Goal: Communication & Community: Participate in discussion

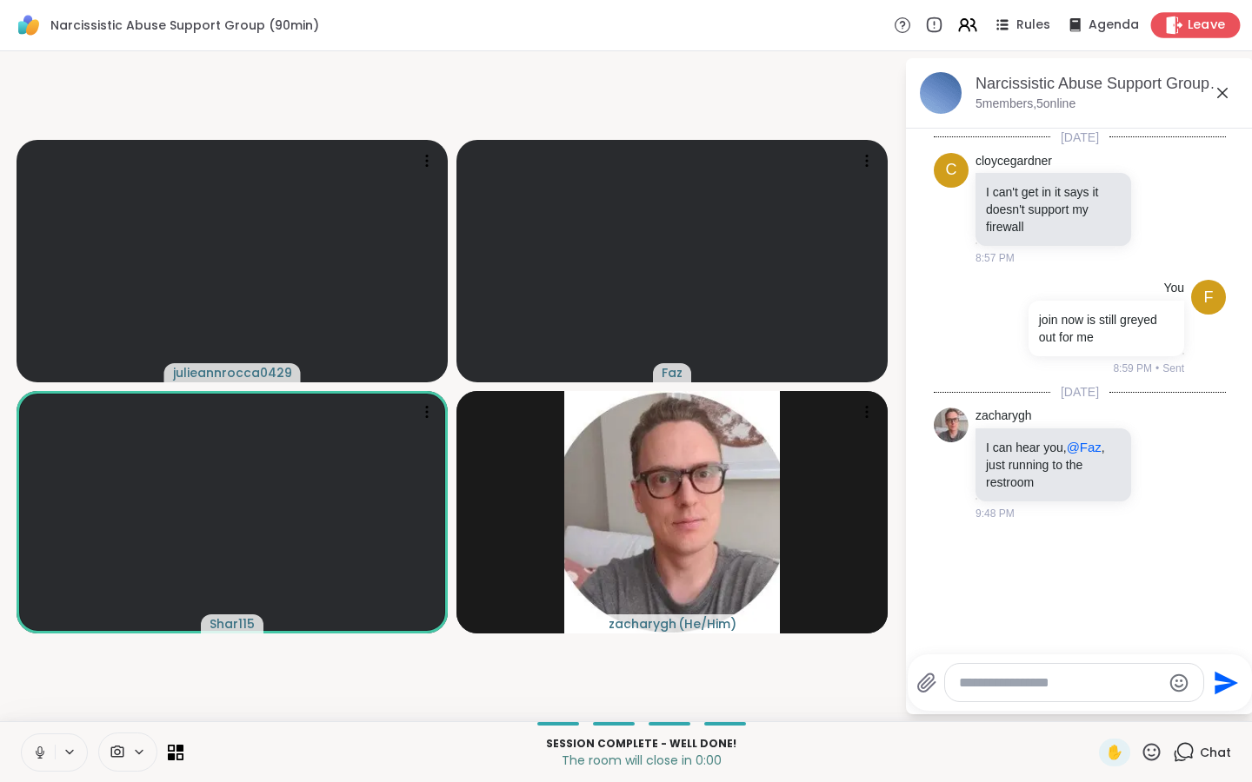
click at [1188, 23] on div "Leave" at bounding box center [1196, 24] width 90 height 25
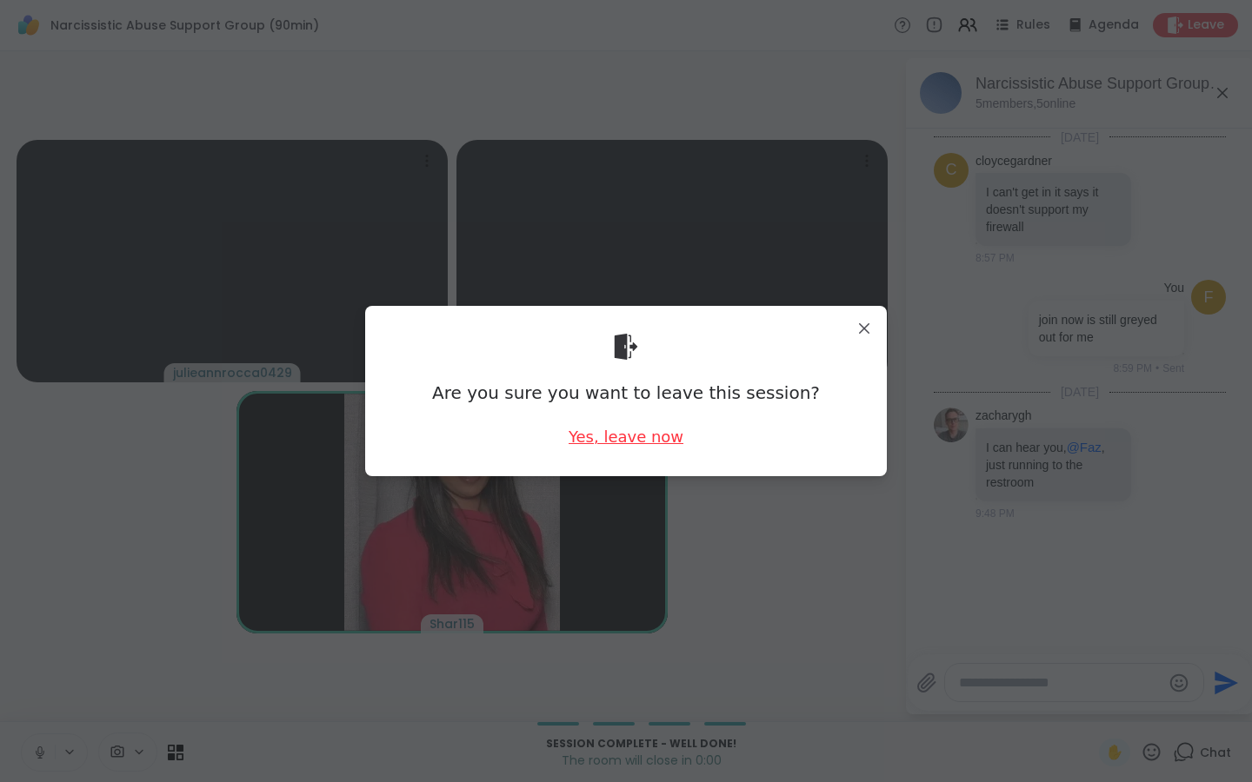
click at [604, 440] on div "Yes, leave now" at bounding box center [626, 437] width 115 height 22
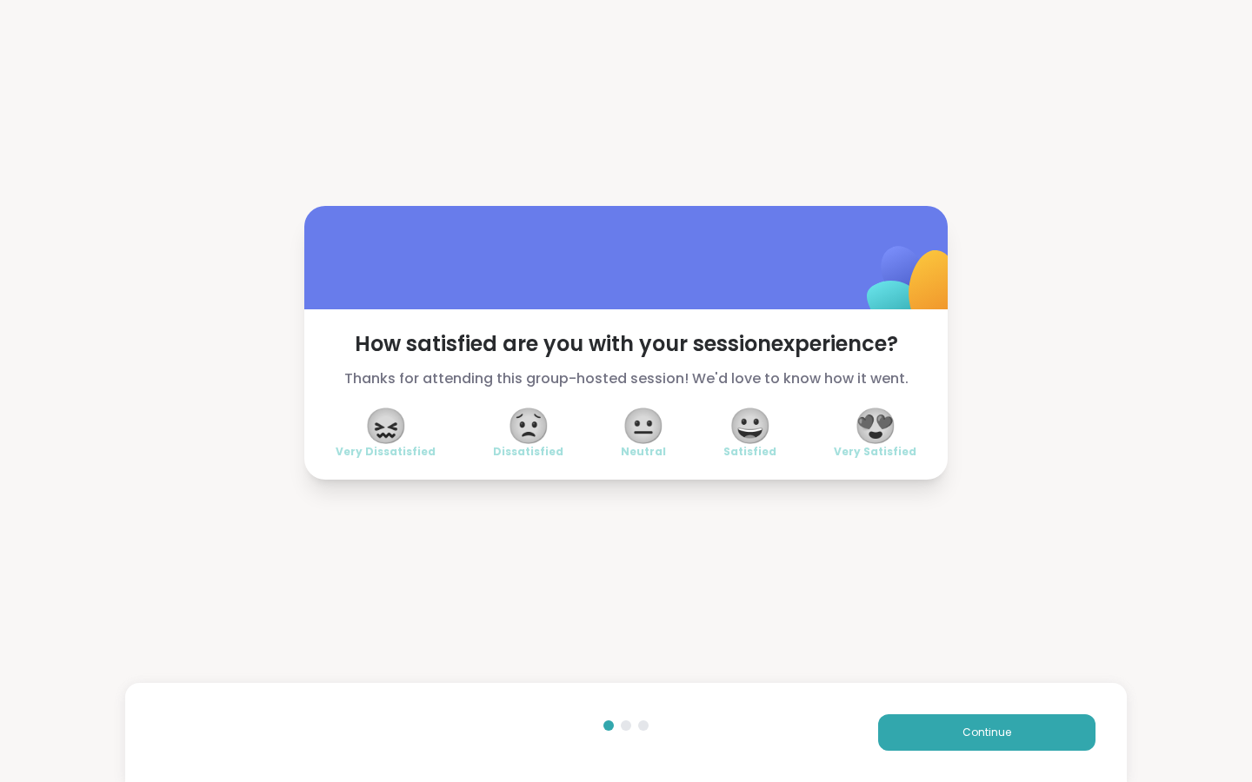
click at [873, 425] on span "😍" at bounding box center [875, 425] width 43 height 31
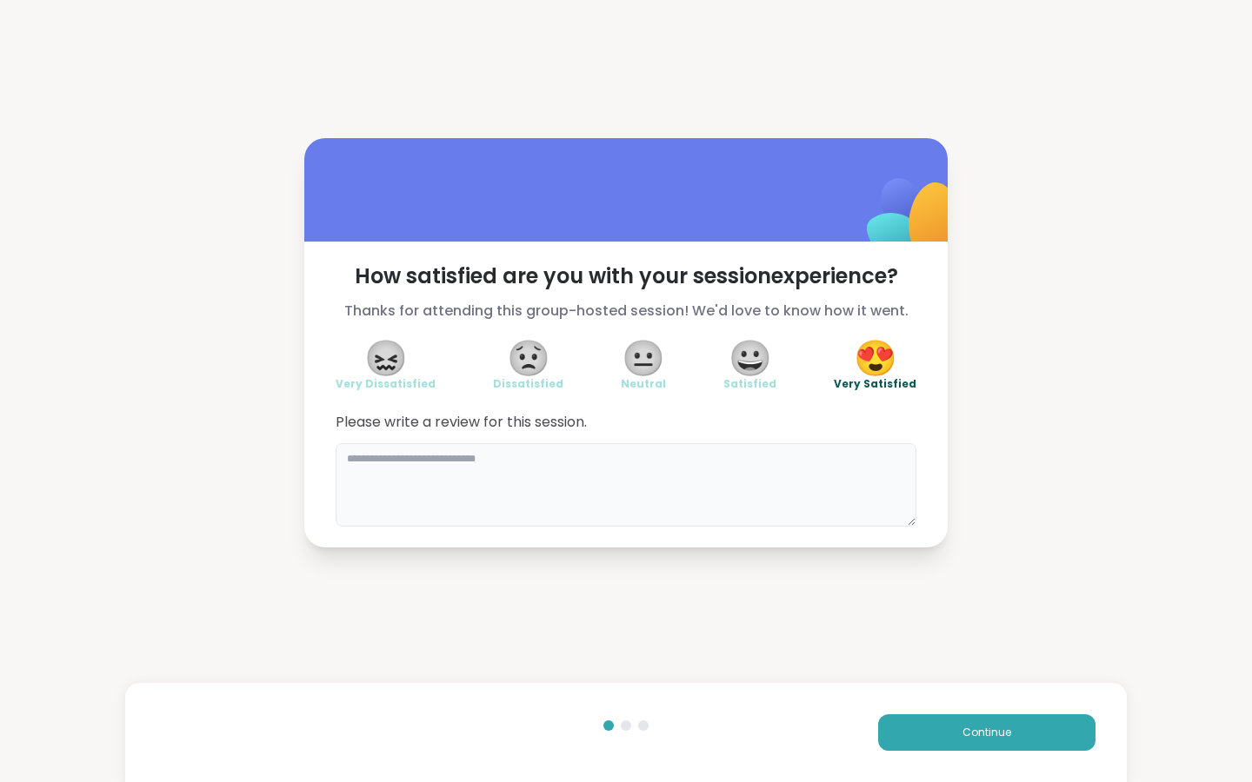
click at [664, 485] on textarea at bounding box center [626, 484] width 581 height 83
type textarea "**********"
click at [930, 716] on button "Continue" at bounding box center [986, 733] width 217 height 37
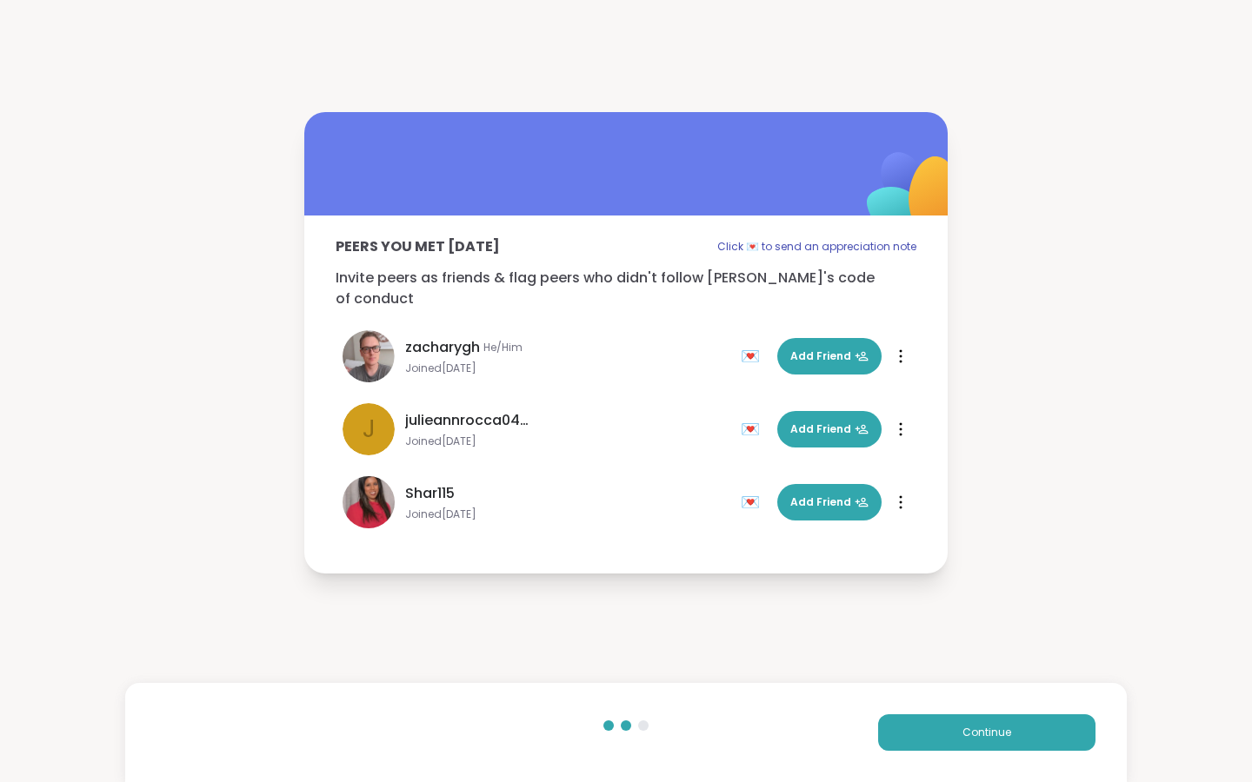
click at [901, 496] on icon at bounding box center [901, 502] width 2 height 12
click at [932, 397] on div "Peers you met [DATE] Click 💌 to send an appreciation note Invite peers as frien…" at bounding box center [625, 388] width 643 height 344
click at [836, 504] on button "Add Friend" at bounding box center [829, 502] width 104 height 37
click at [835, 424] on span "Add Friend" at bounding box center [829, 430] width 78 height 16
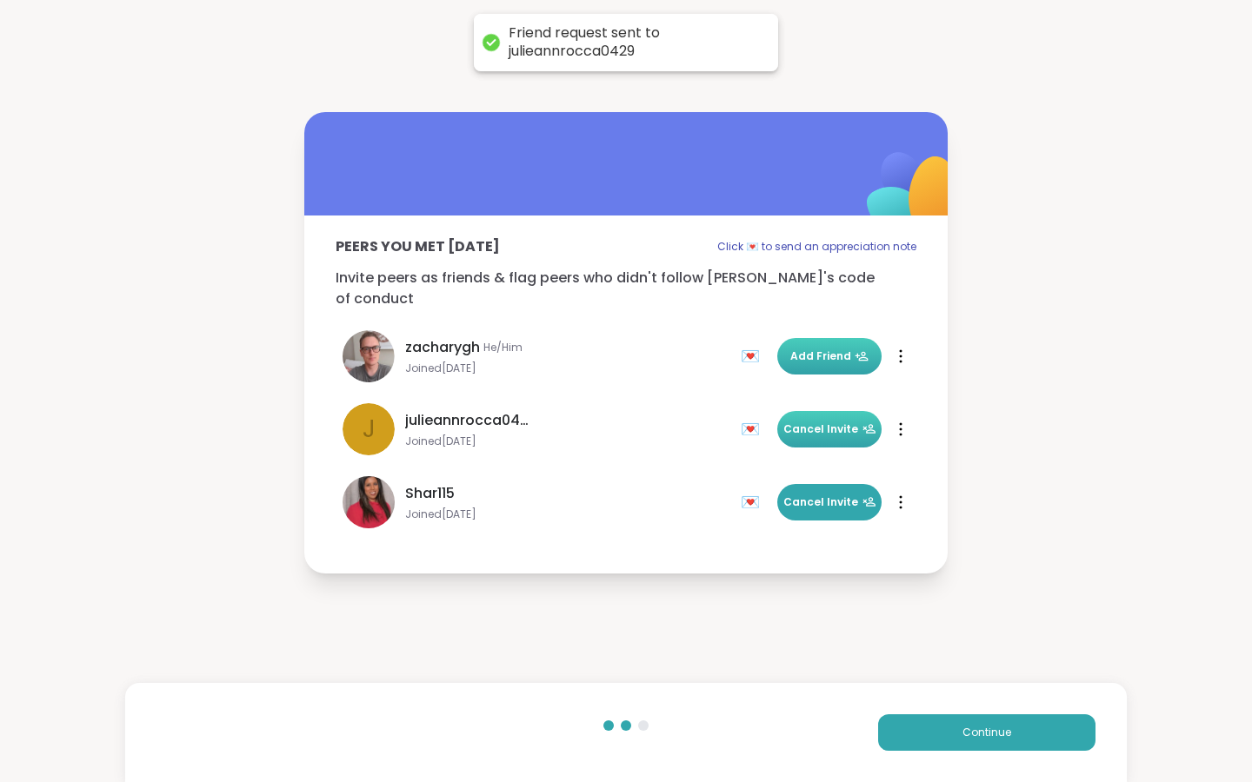
click at [847, 354] on button "Add Friend" at bounding box center [829, 356] width 104 height 37
click at [1020, 736] on button "Continue" at bounding box center [986, 733] width 217 height 37
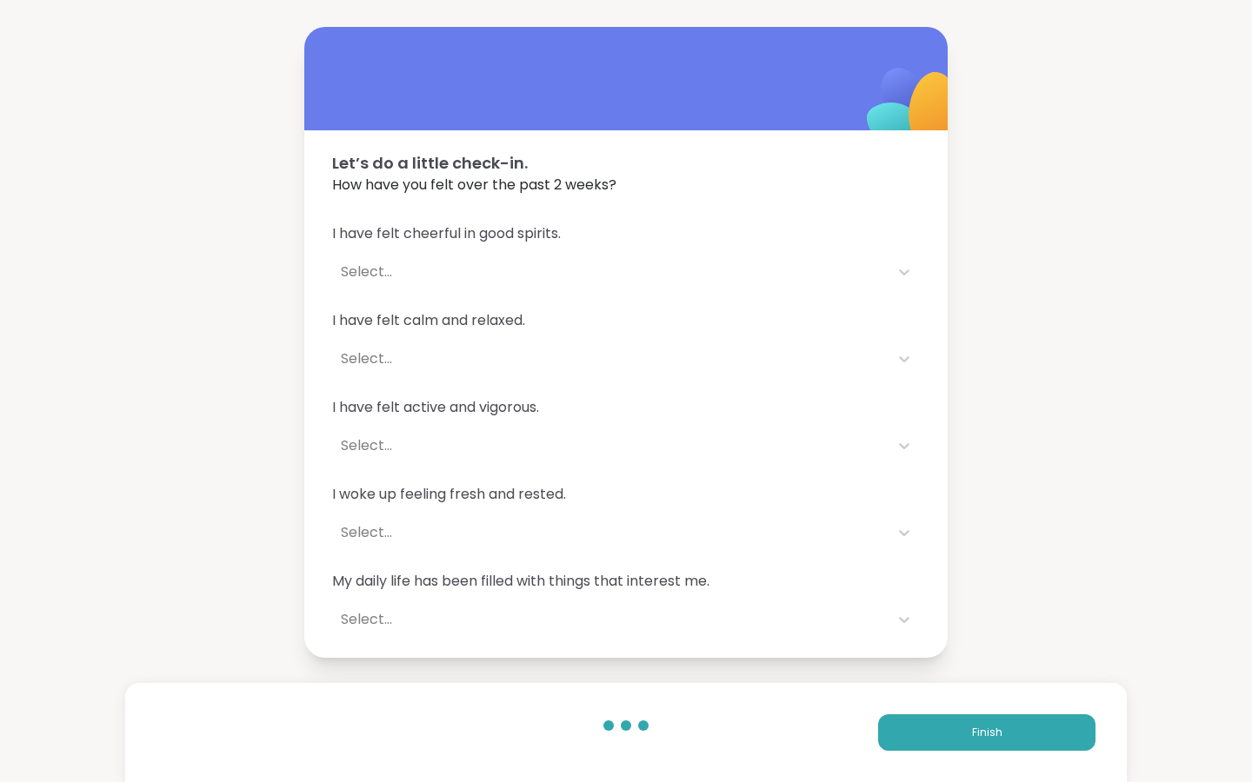
click at [494, 276] on div "Select..." at bounding box center [610, 272] width 539 height 21
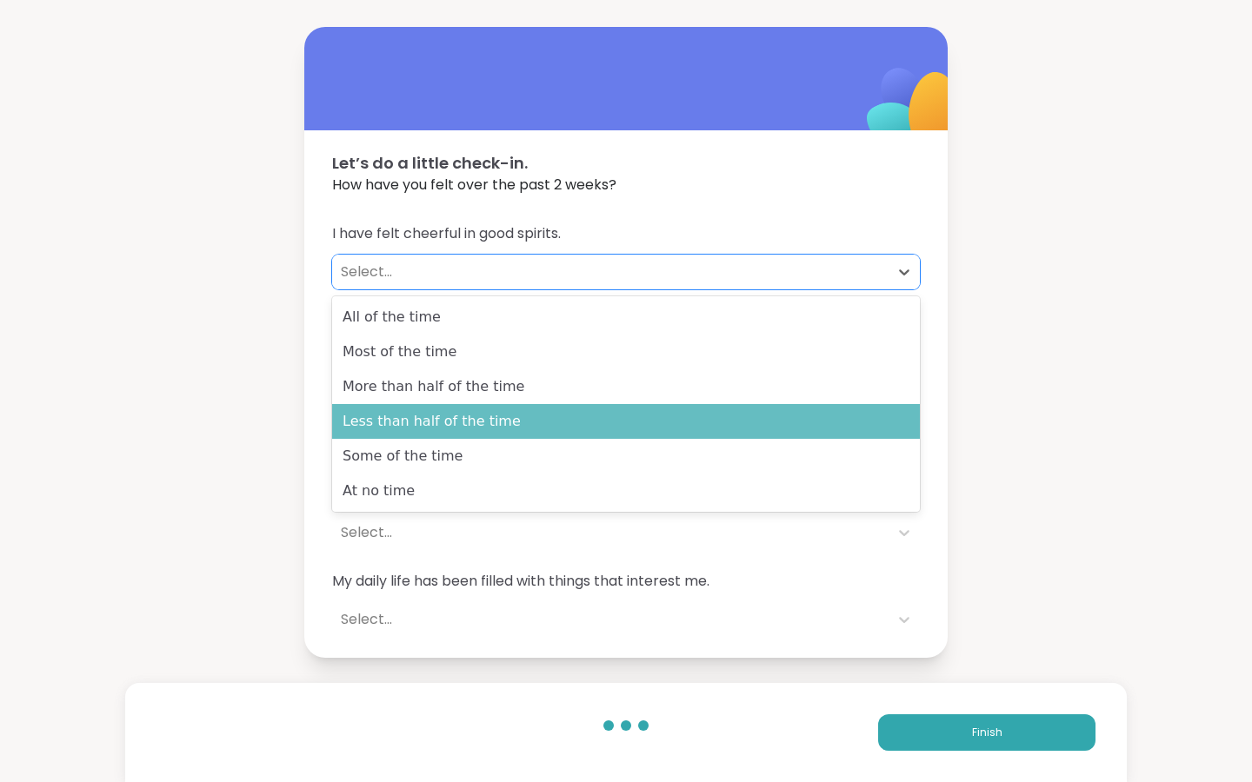
click at [476, 429] on div "Less than half of the time" at bounding box center [626, 421] width 588 height 35
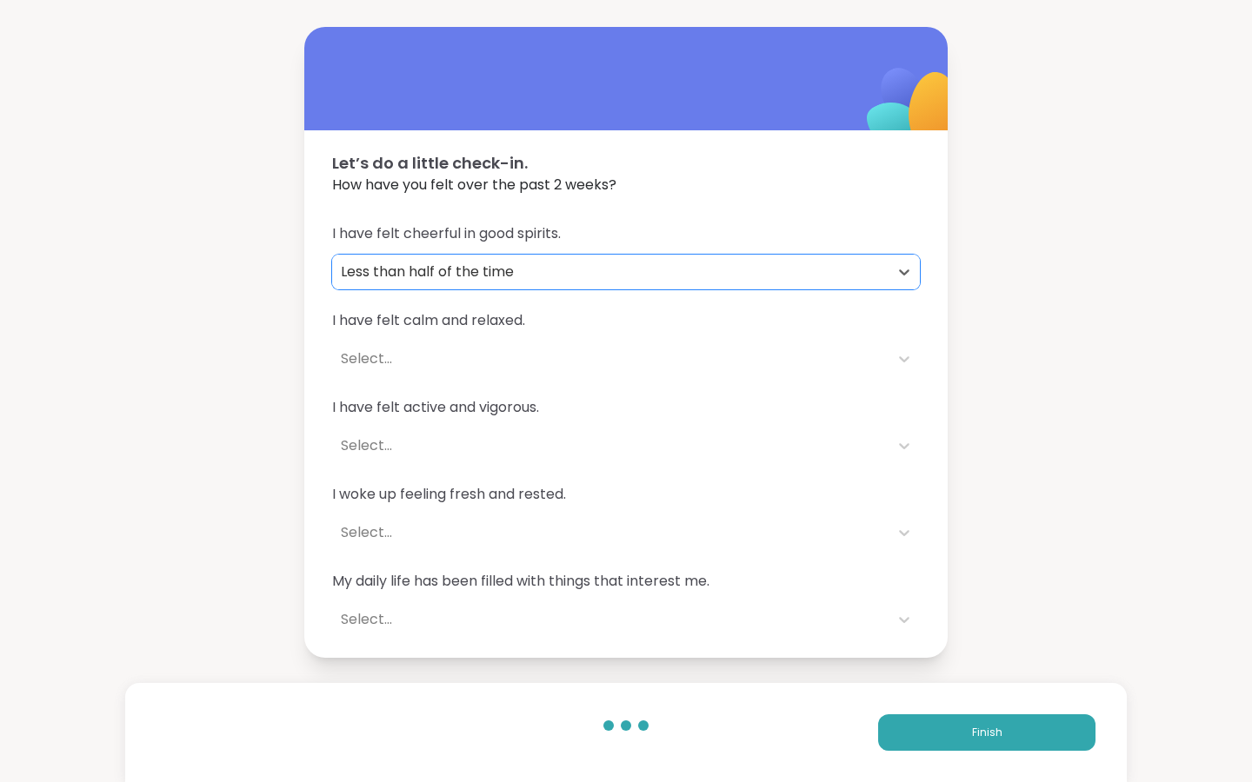
click at [453, 354] on div "Select..." at bounding box center [610, 359] width 539 height 21
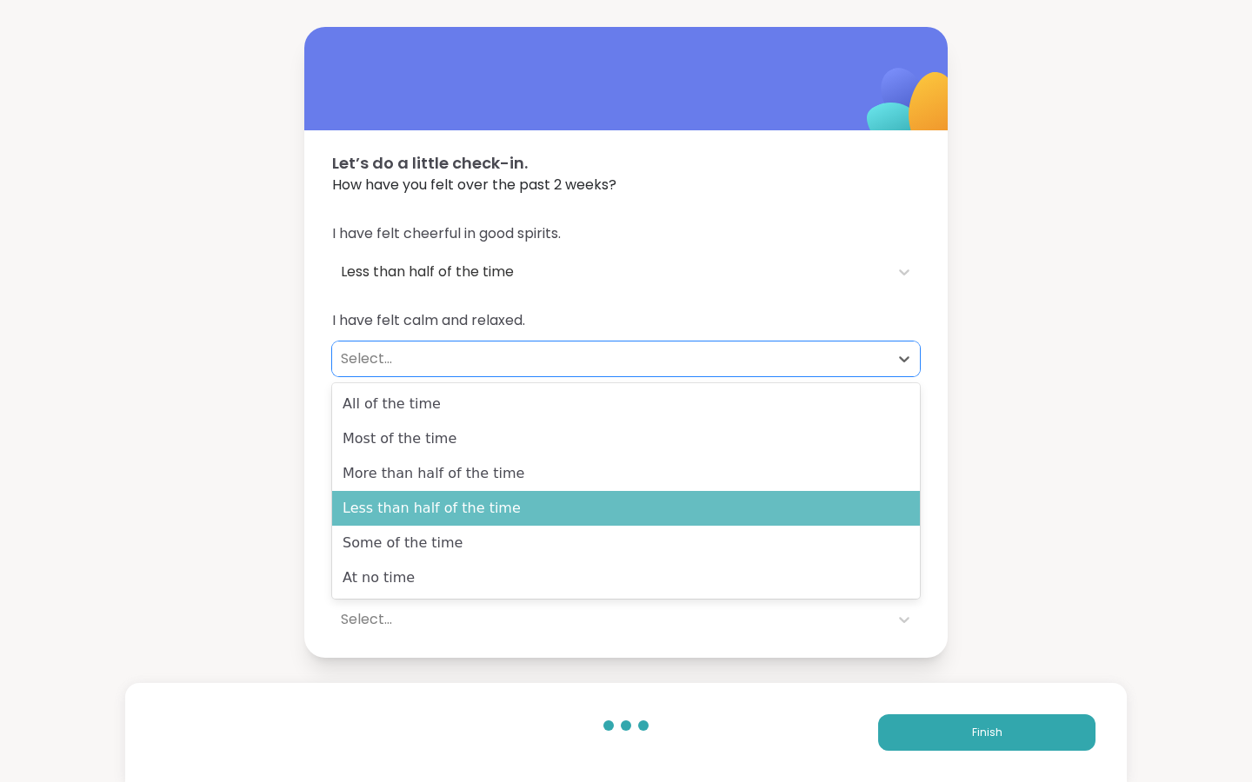
click at [466, 519] on div "Less than half of the time" at bounding box center [626, 508] width 588 height 35
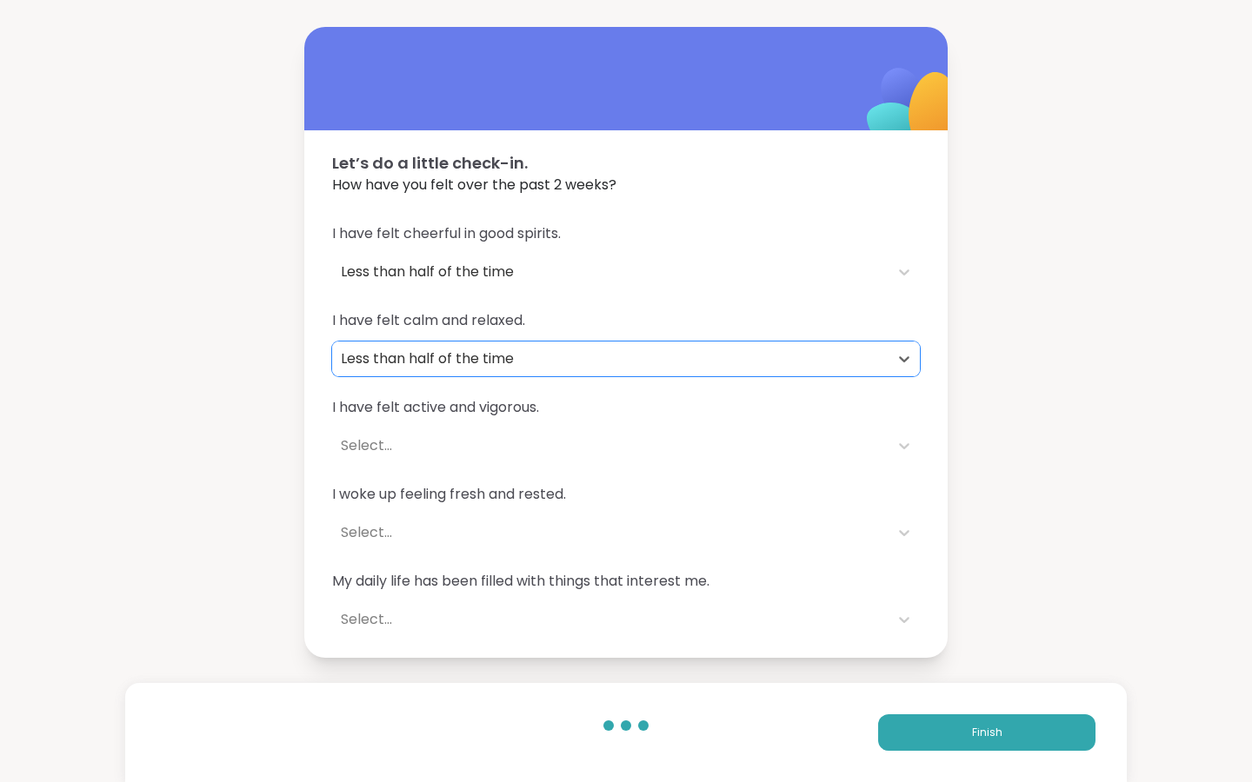
click at [416, 433] on div "Select..." at bounding box center [610, 446] width 556 height 35
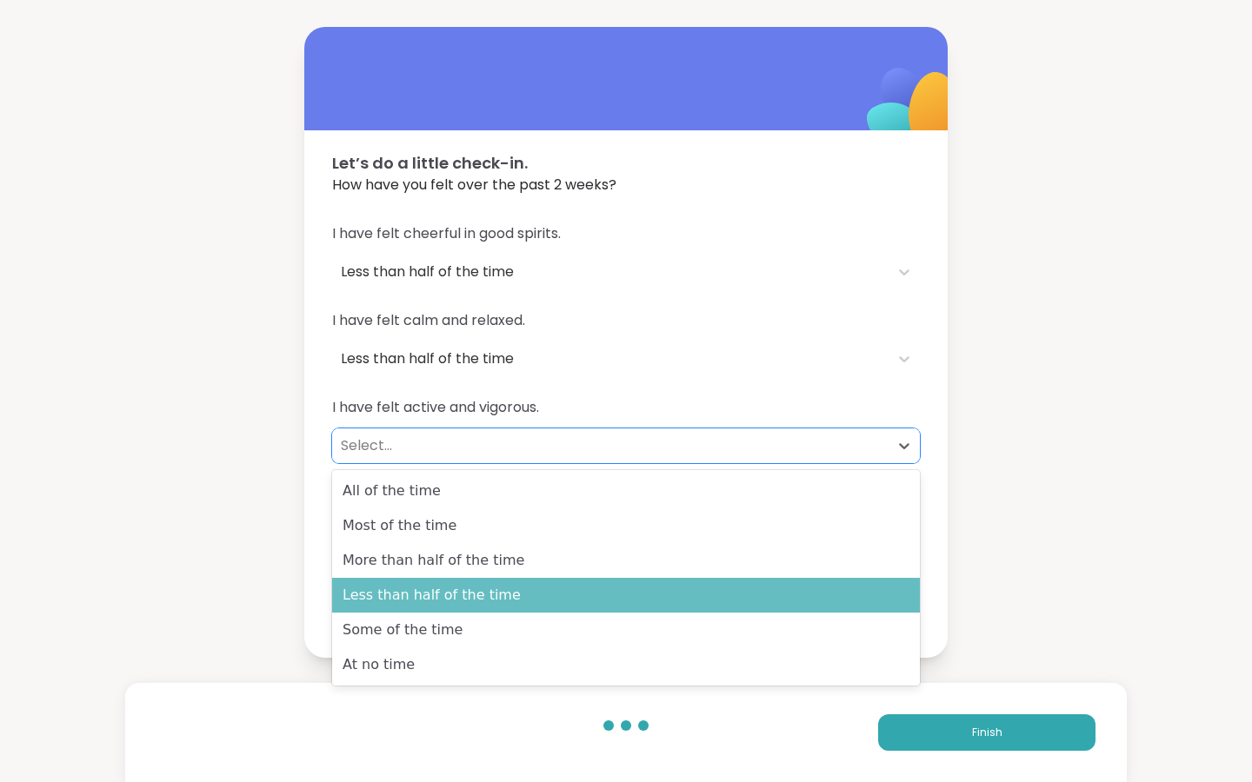
click at [438, 599] on div "Less than half of the time" at bounding box center [626, 595] width 588 height 35
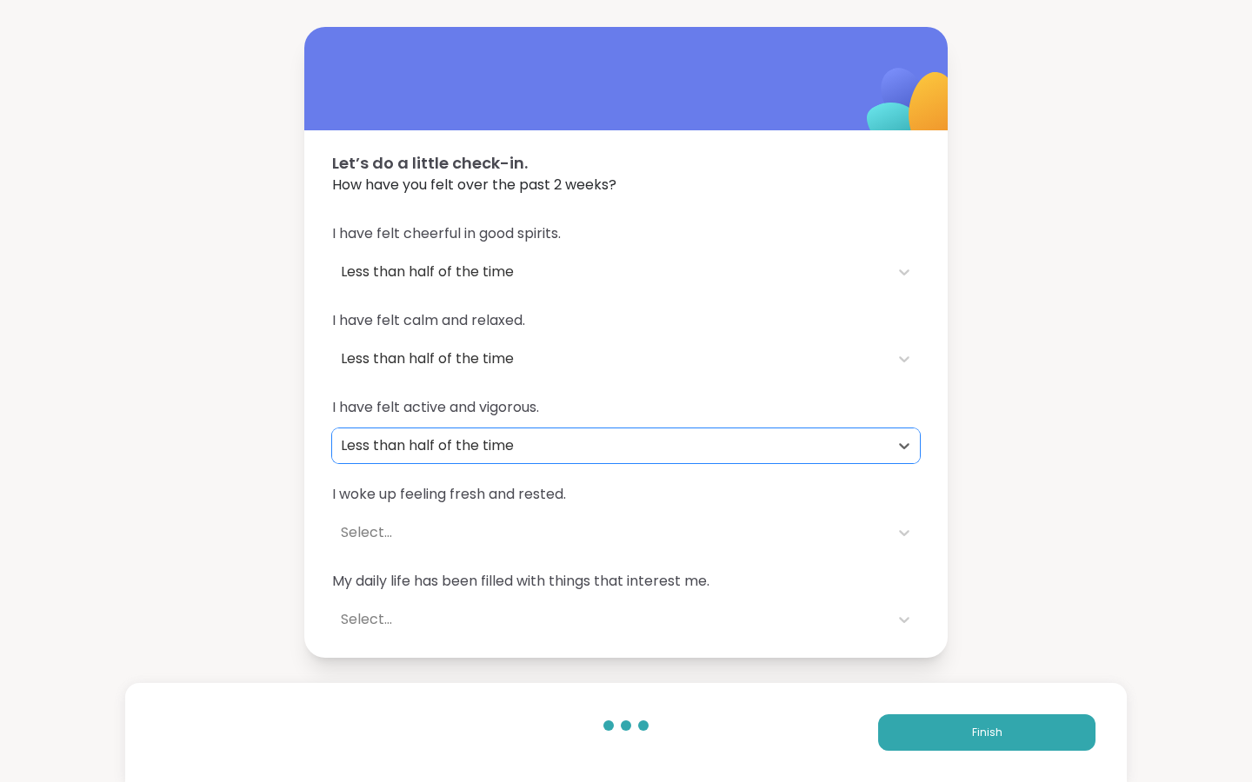
click at [424, 511] on div "I woke up feeling fresh and rested. Select..." at bounding box center [626, 517] width 588 height 66
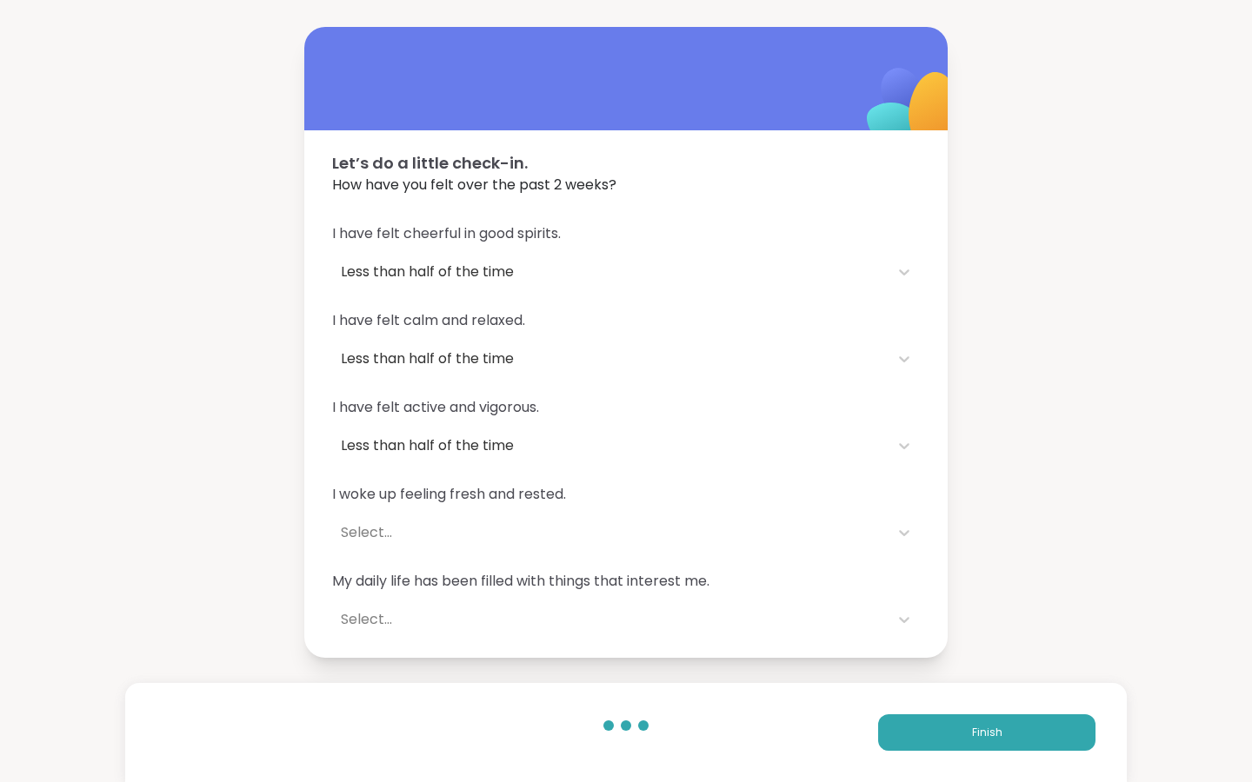
click at [423, 504] on span "I woke up feeling fresh and rested." at bounding box center [626, 494] width 588 height 21
click at [390, 528] on div "Select..." at bounding box center [610, 533] width 539 height 21
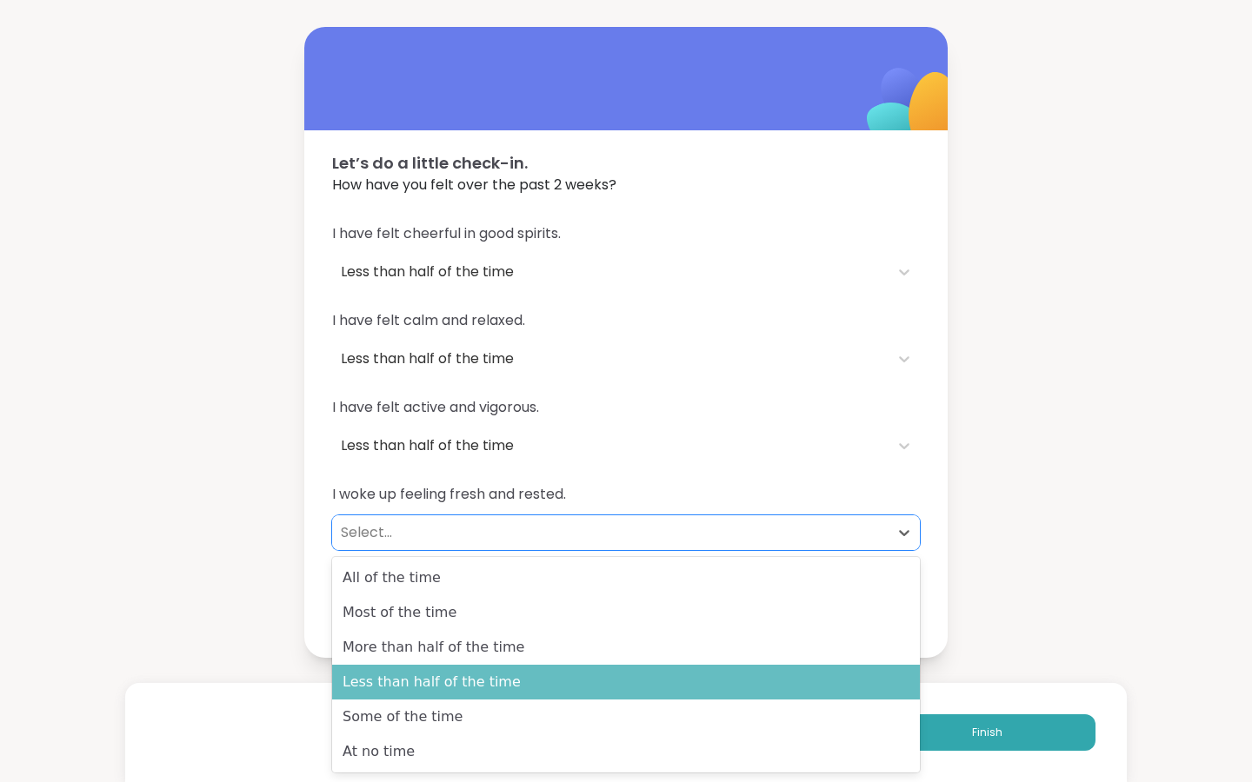
click at [433, 681] on div "Less than half of the time" at bounding box center [626, 682] width 588 height 35
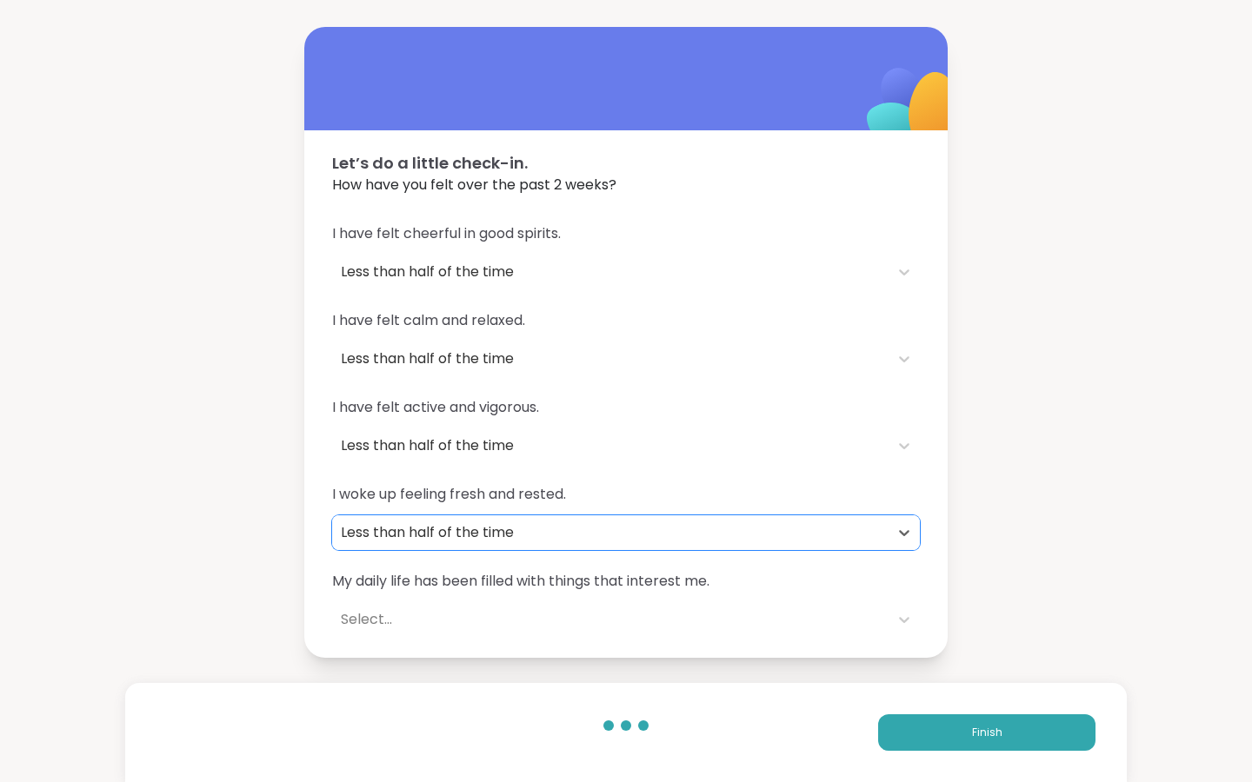
click at [365, 620] on div "Select..." at bounding box center [610, 619] width 539 height 21
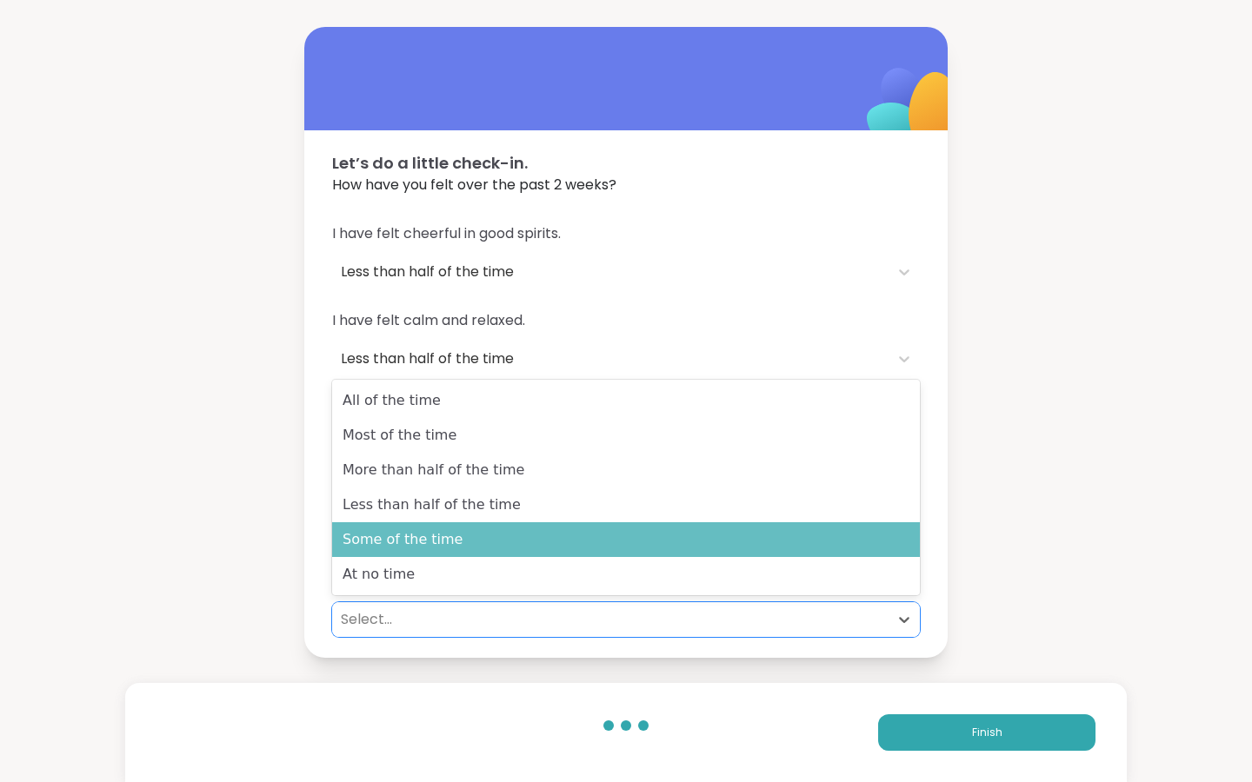
click at [393, 539] on div "Some of the time" at bounding box center [626, 540] width 588 height 35
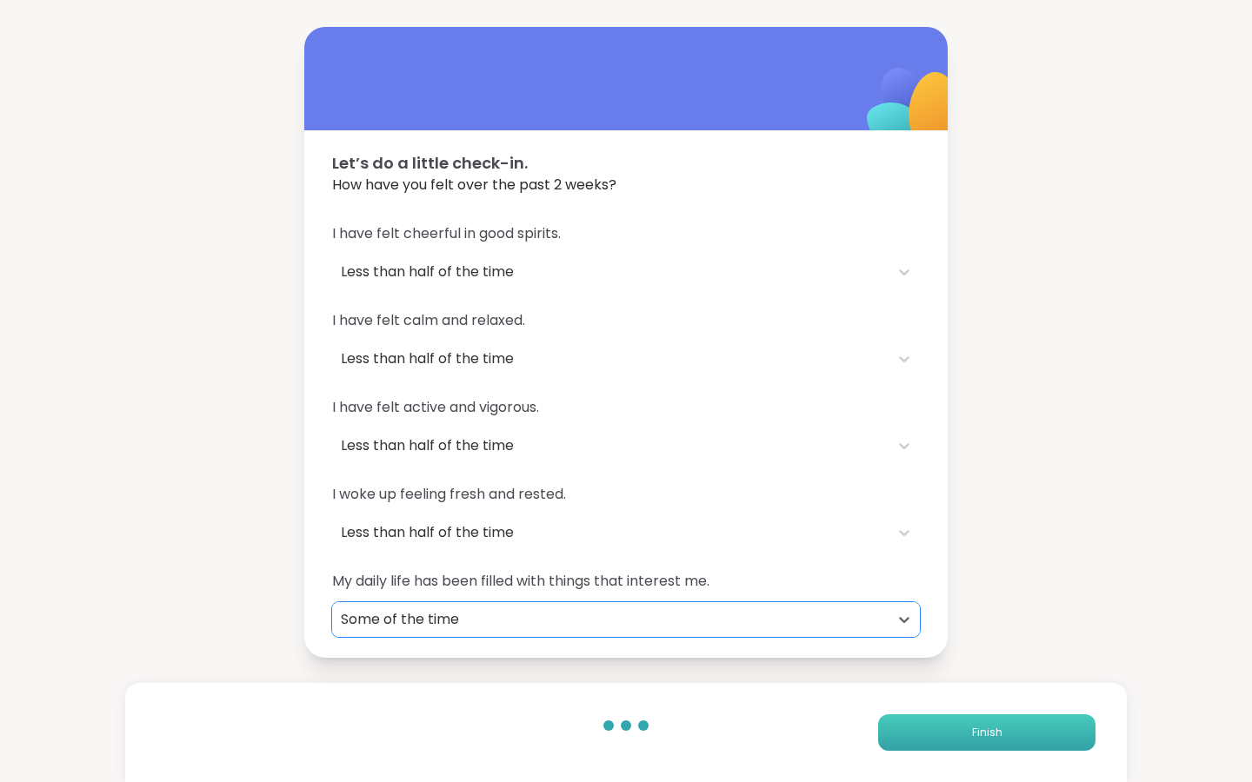
click at [939, 726] on button "Finish" at bounding box center [986, 733] width 217 height 37
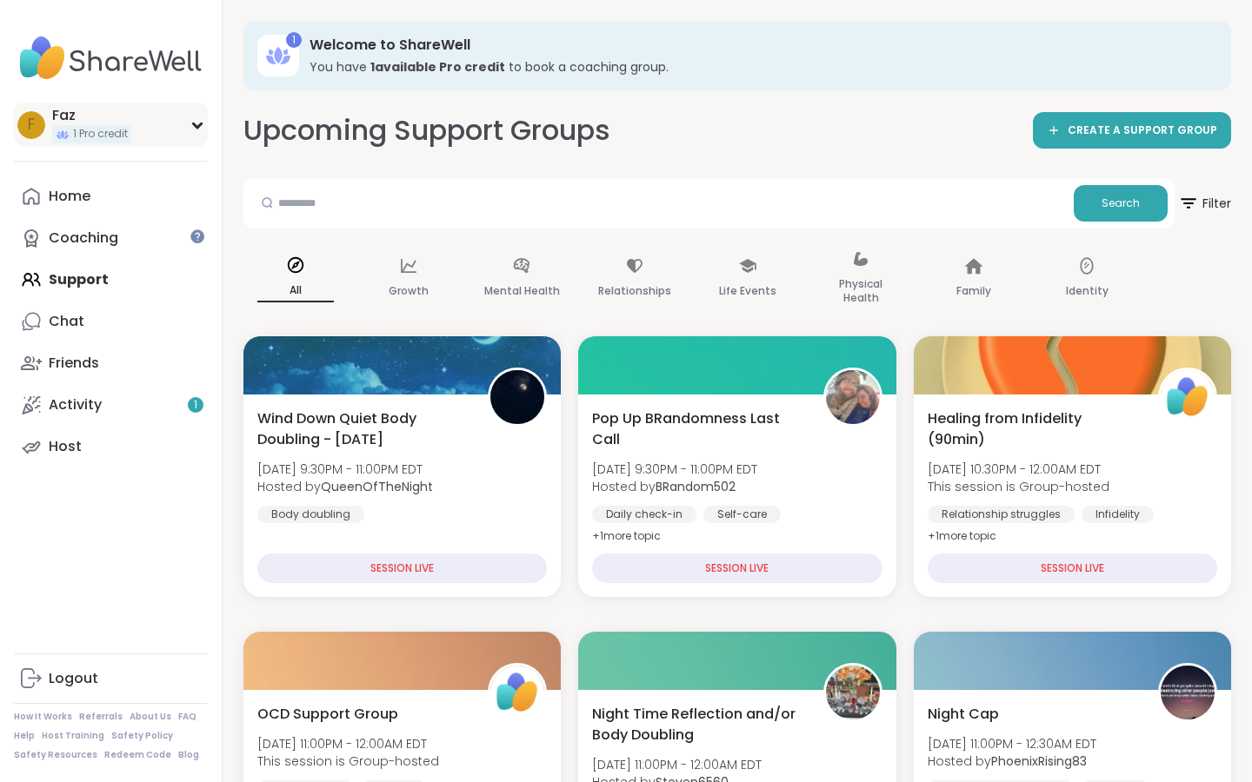
click at [196, 114] on div "F Faz 1 Pro credit" at bounding box center [111, 125] width 194 height 44
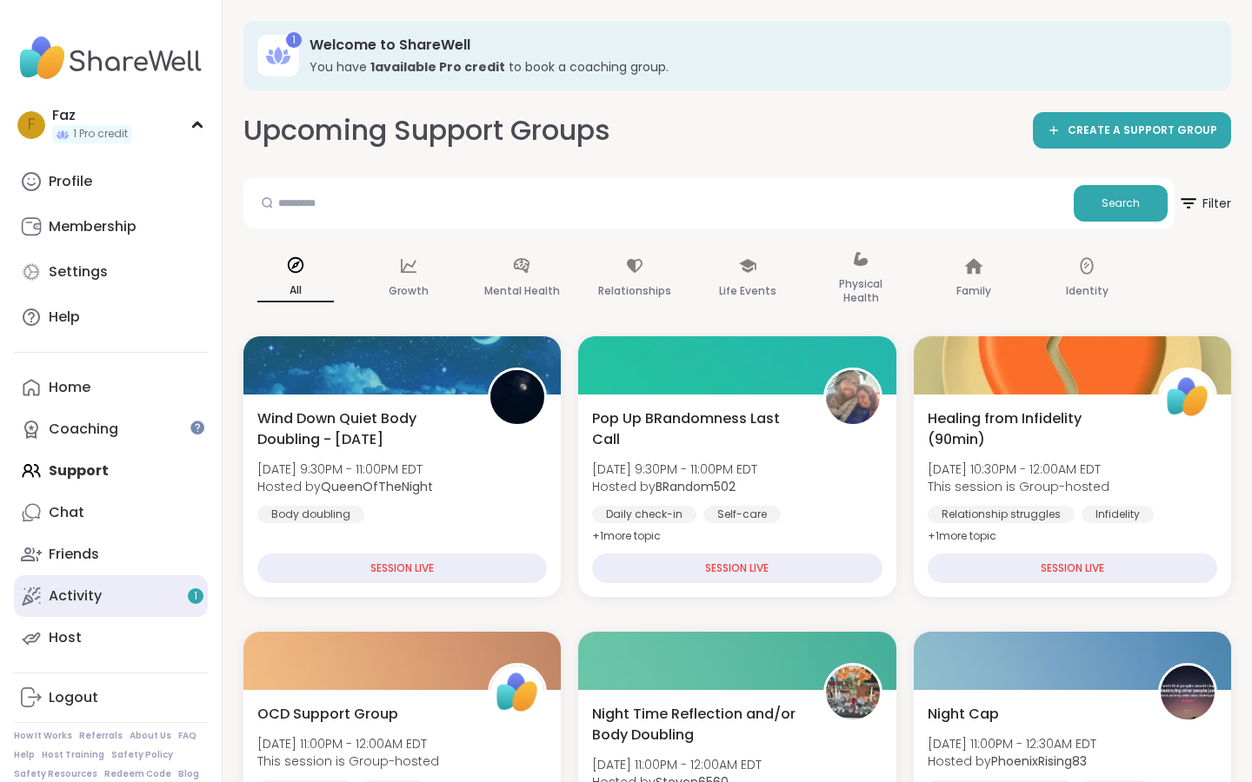
click at [143, 601] on link "Activity 1" at bounding box center [111, 597] width 194 height 42
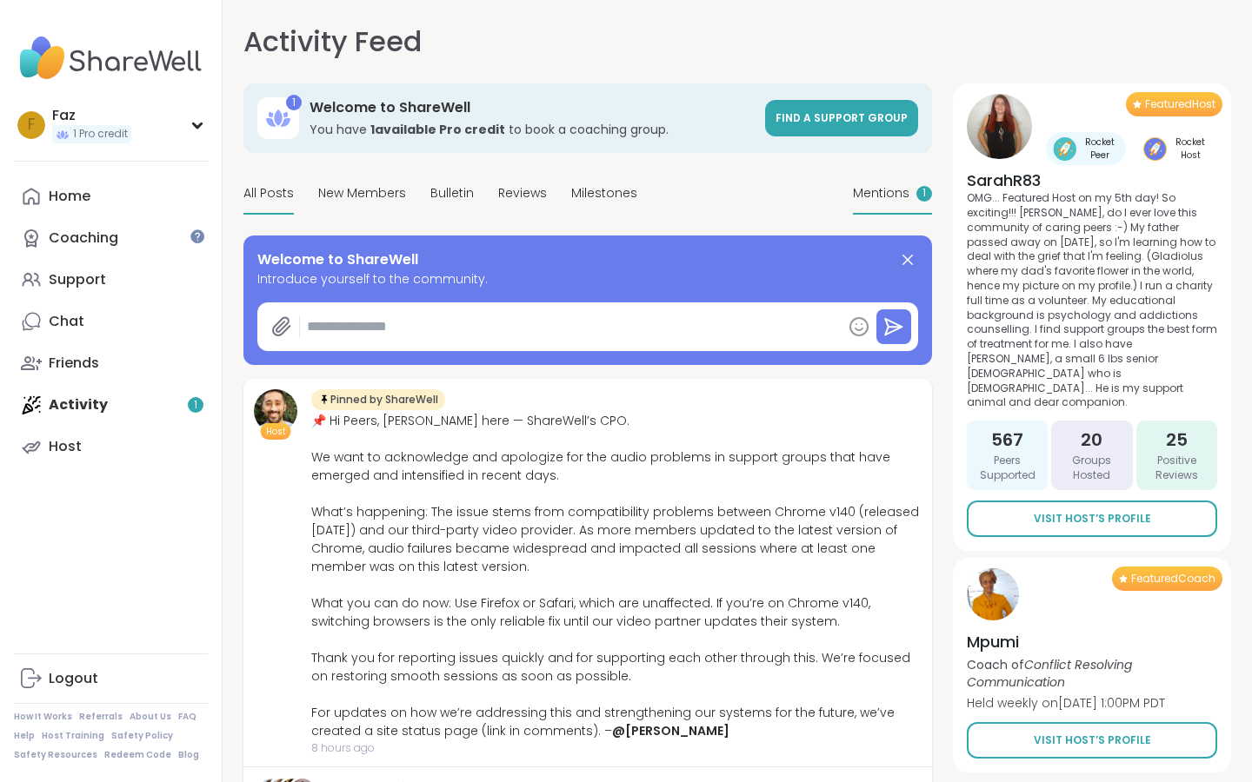
click at [883, 196] on span "Mentions" at bounding box center [881, 193] width 57 height 18
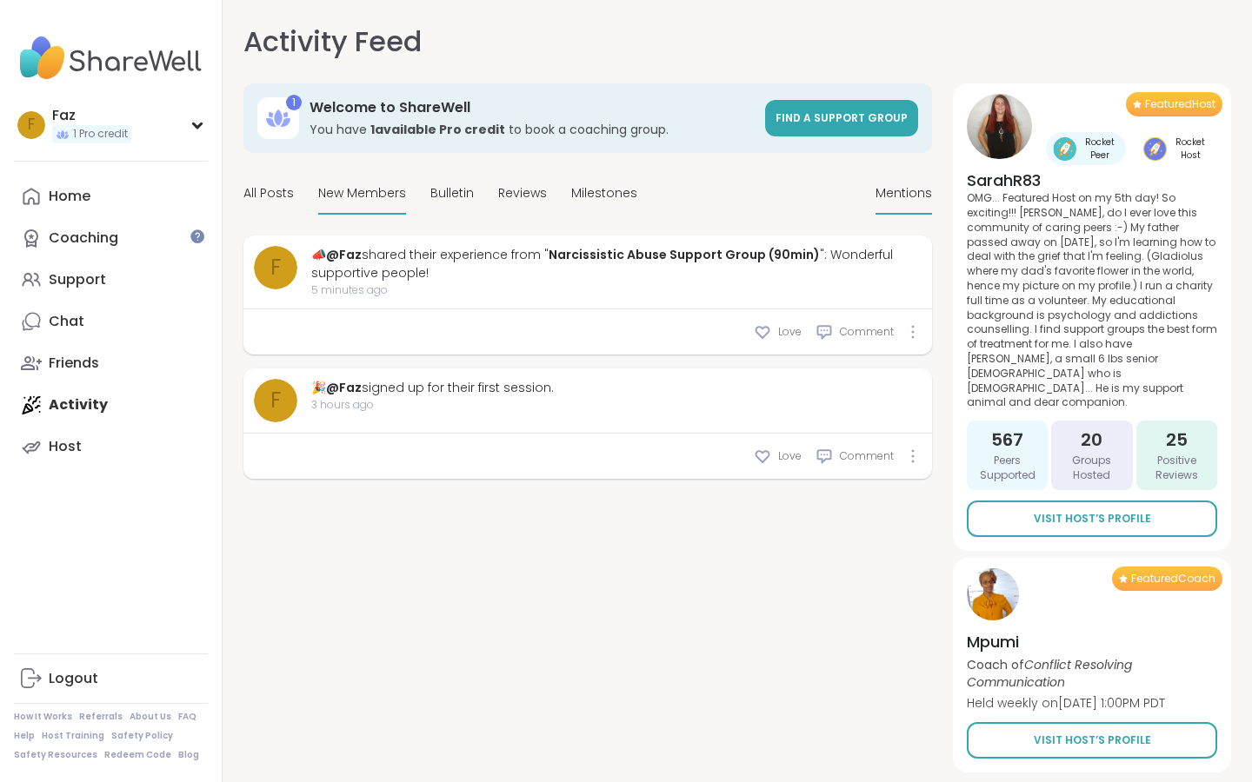
click at [376, 186] on span "New Members" at bounding box center [362, 193] width 88 height 18
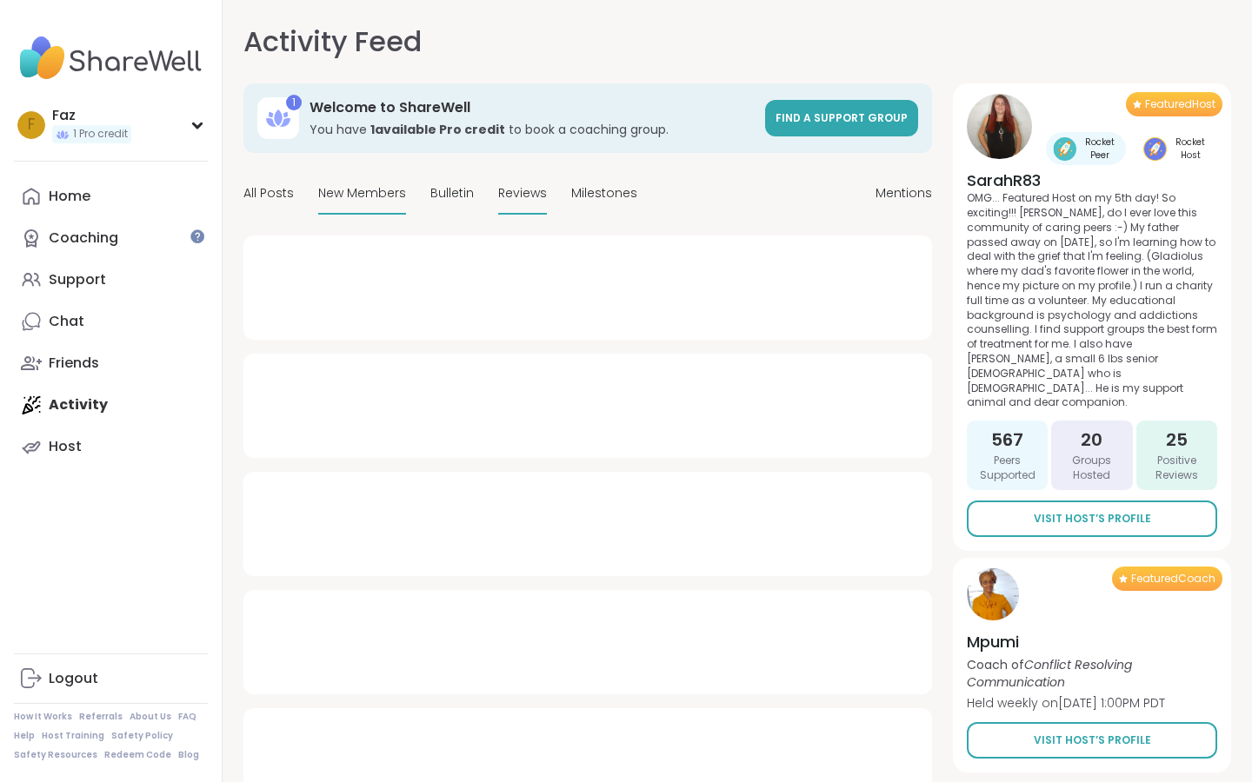
type textarea "*"
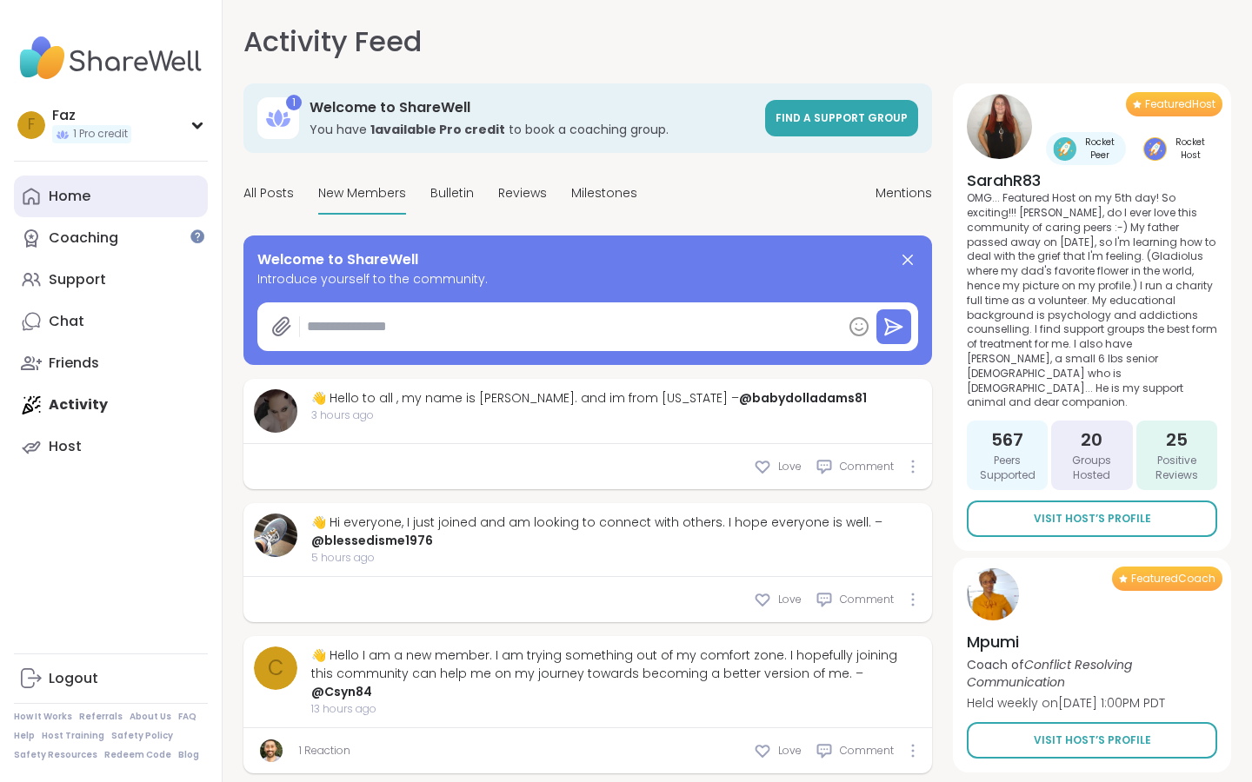
click at [72, 188] on div "Home" at bounding box center [70, 196] width 42 height 19
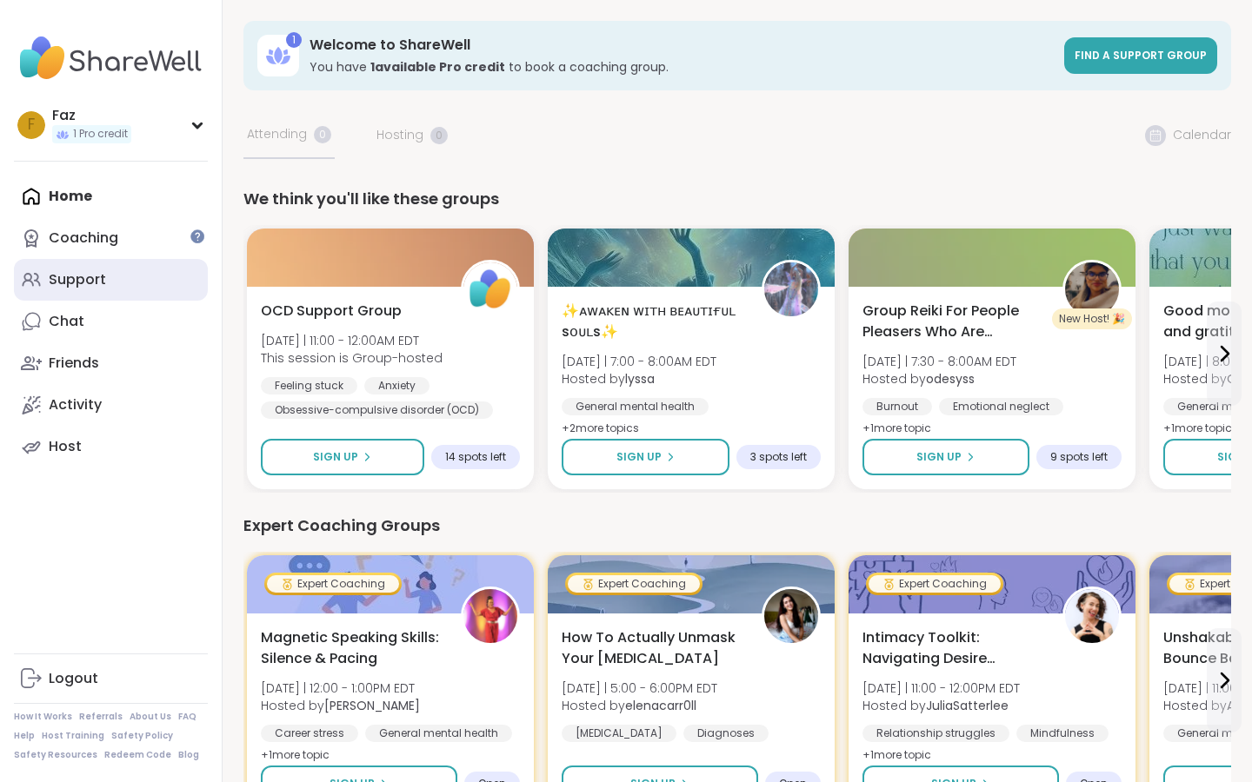
click at [89, 270] on div "Support" at bounding box center [77, 279] width 57 height 19
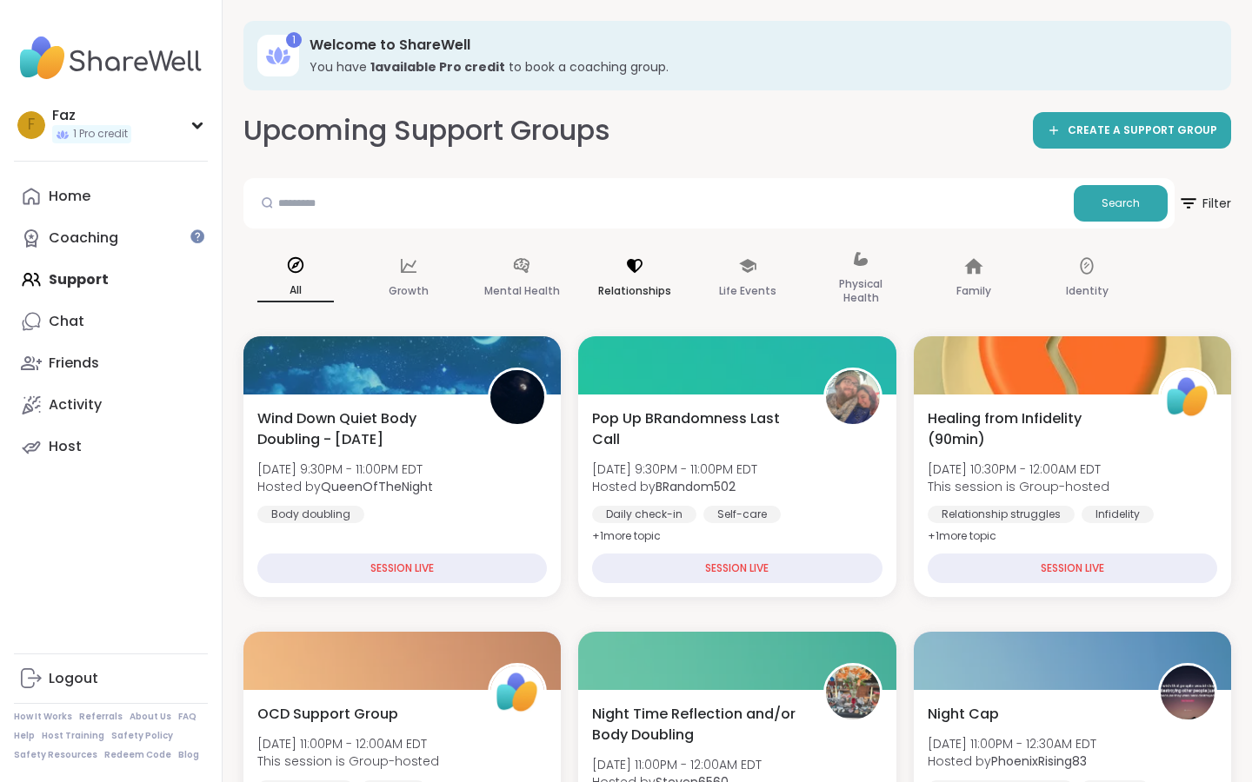
click at [653, 292] on p "Relationships" at bounding box center [634, 291] width 73 height 21
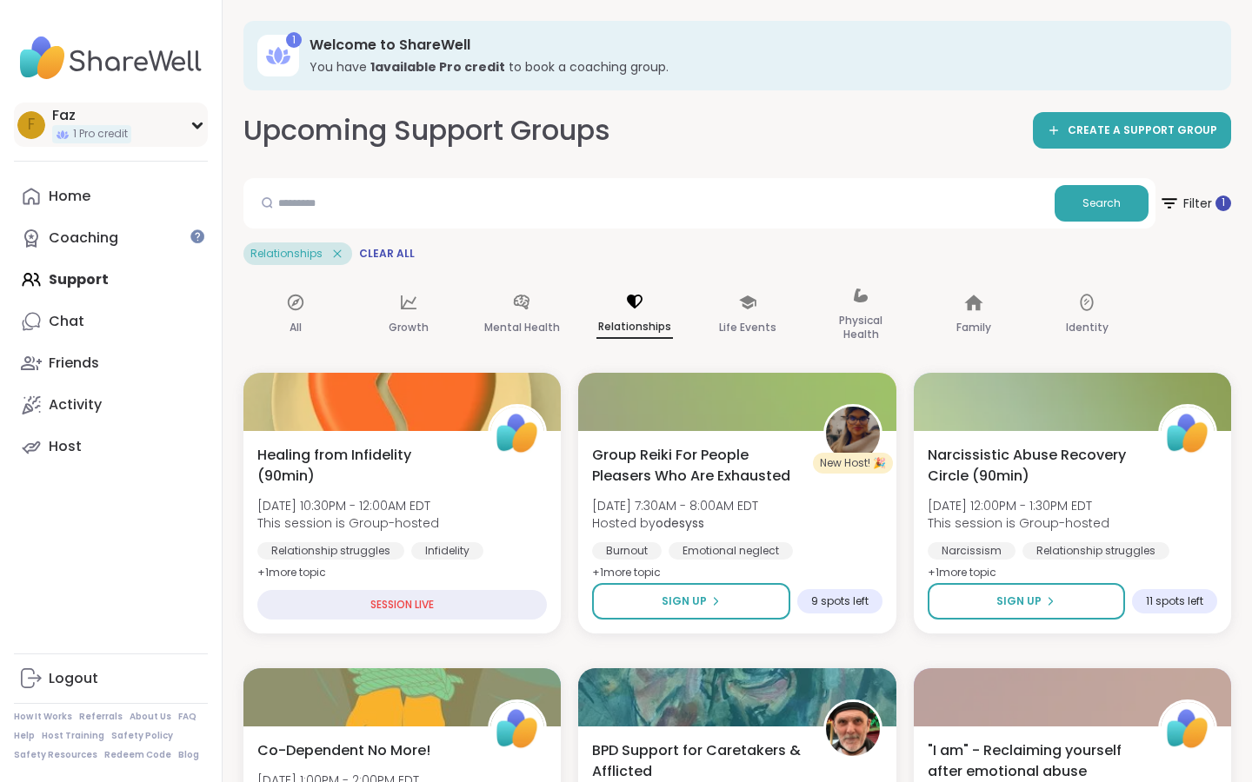
click at [200, 110] on div "F Faz 1 Pro credit" at bounding box center [111, 125] width 194 height 44
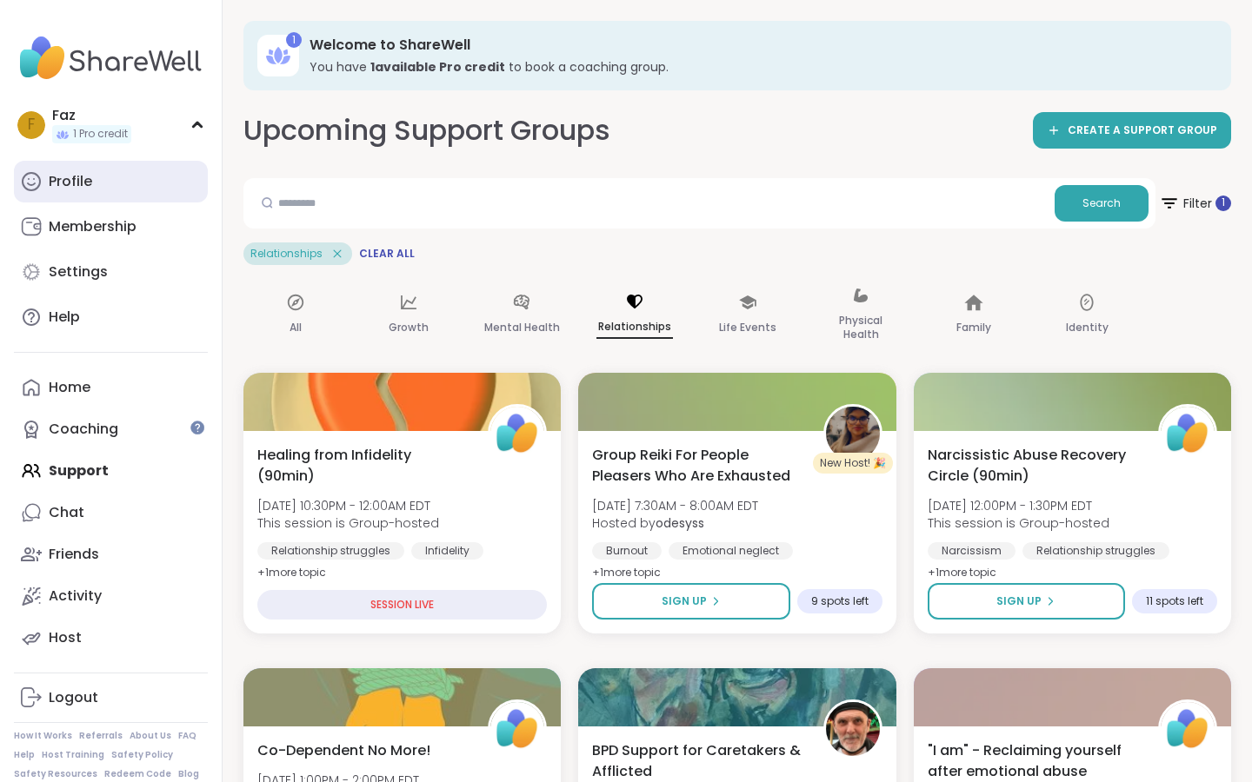
click at [56, 176] on div "Profile" at bounding box center [70, 181] width 43 height 19
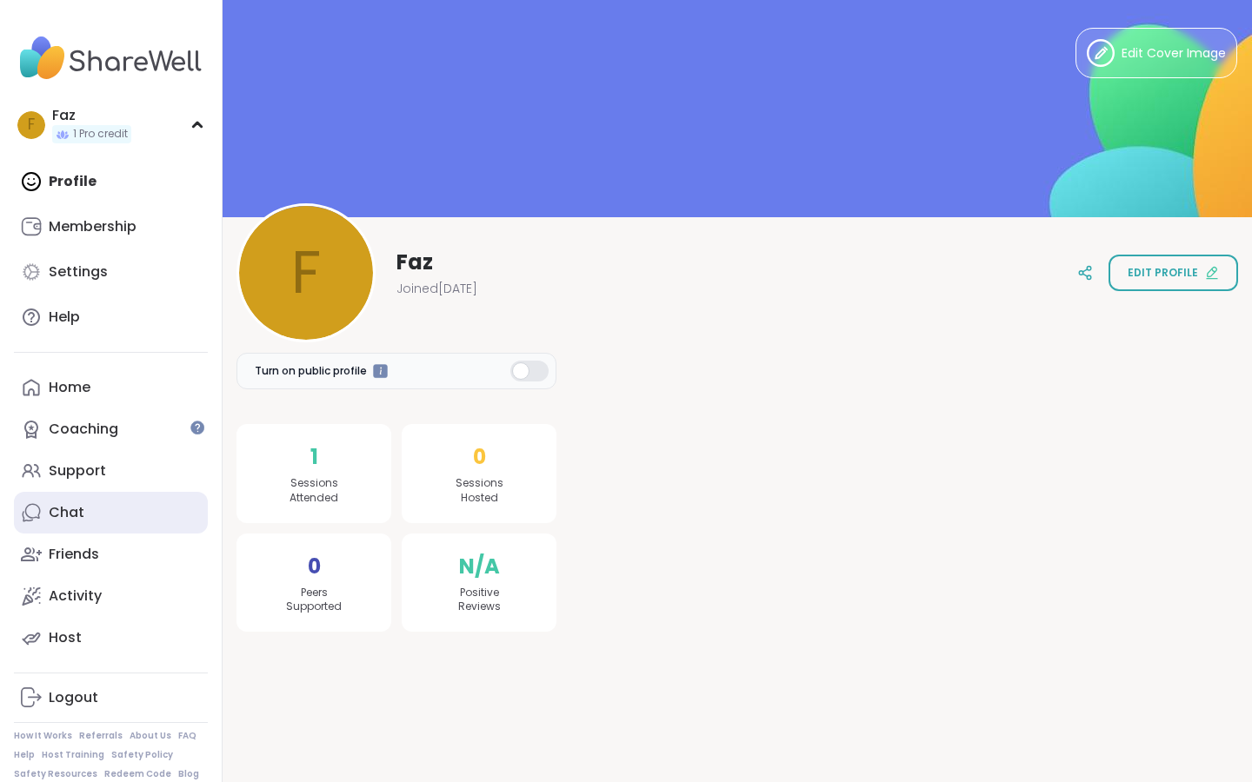
click at [108, 512] on link "Chat" at bounding box center [111, 513] width 194 height 42
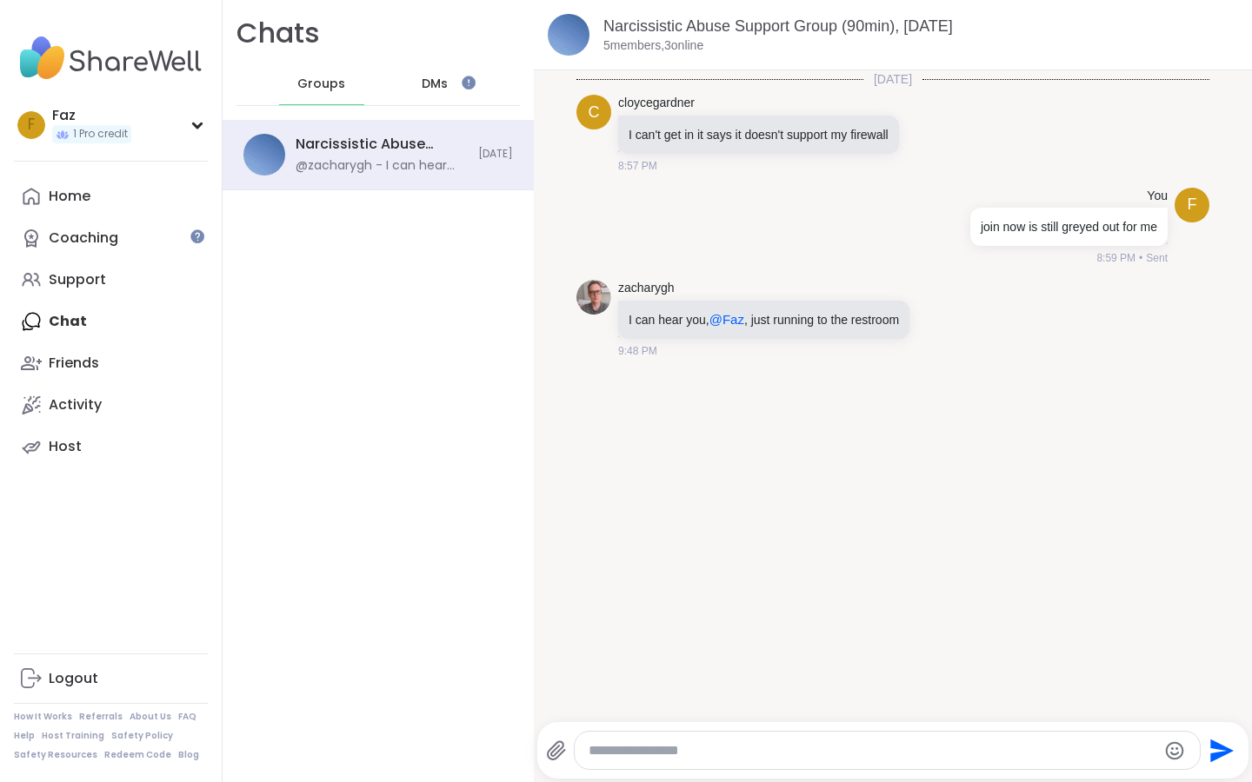
click at [820, 756] on textarea "Type your message" at bounding box center [873, 750] width 568 height 17
click at [77, 360] on div "Friends" at bounding box center [74, 363] width 50 height 19
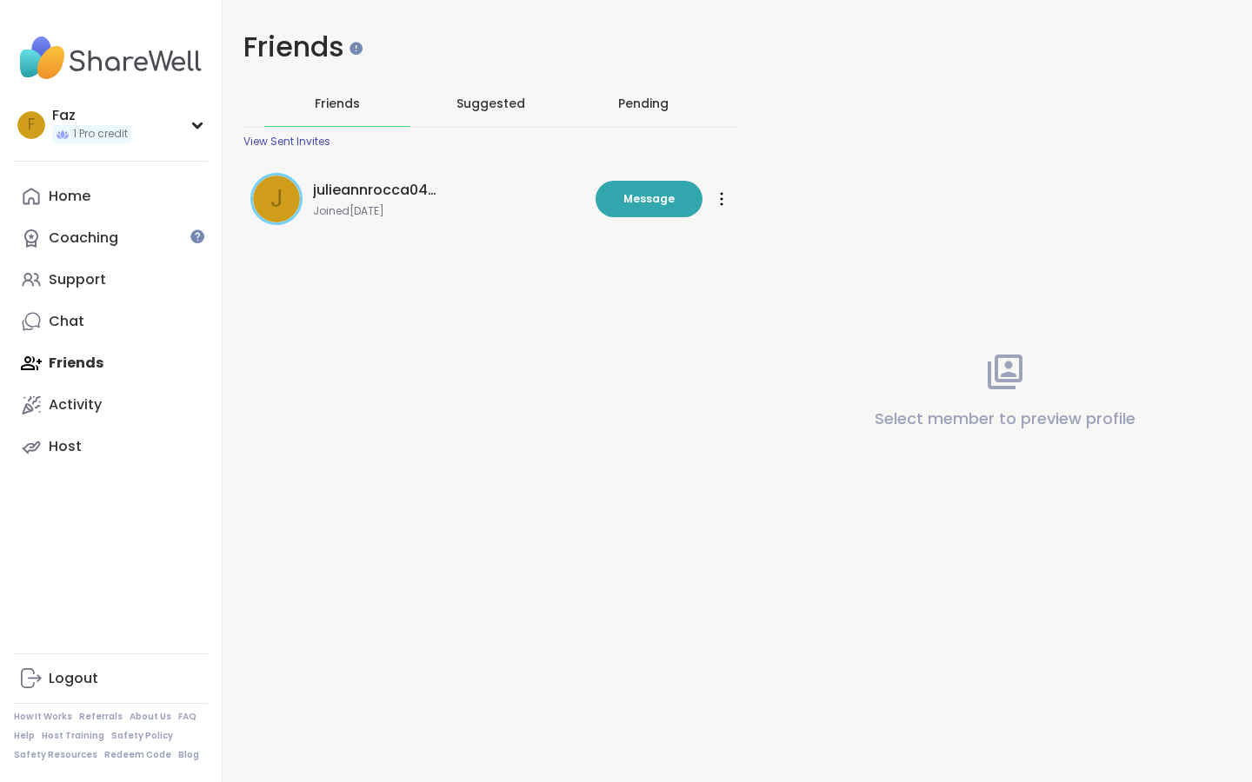
click at [493, 97] on span "Suggested" at bounding box center [490, 103] width 69 height 17
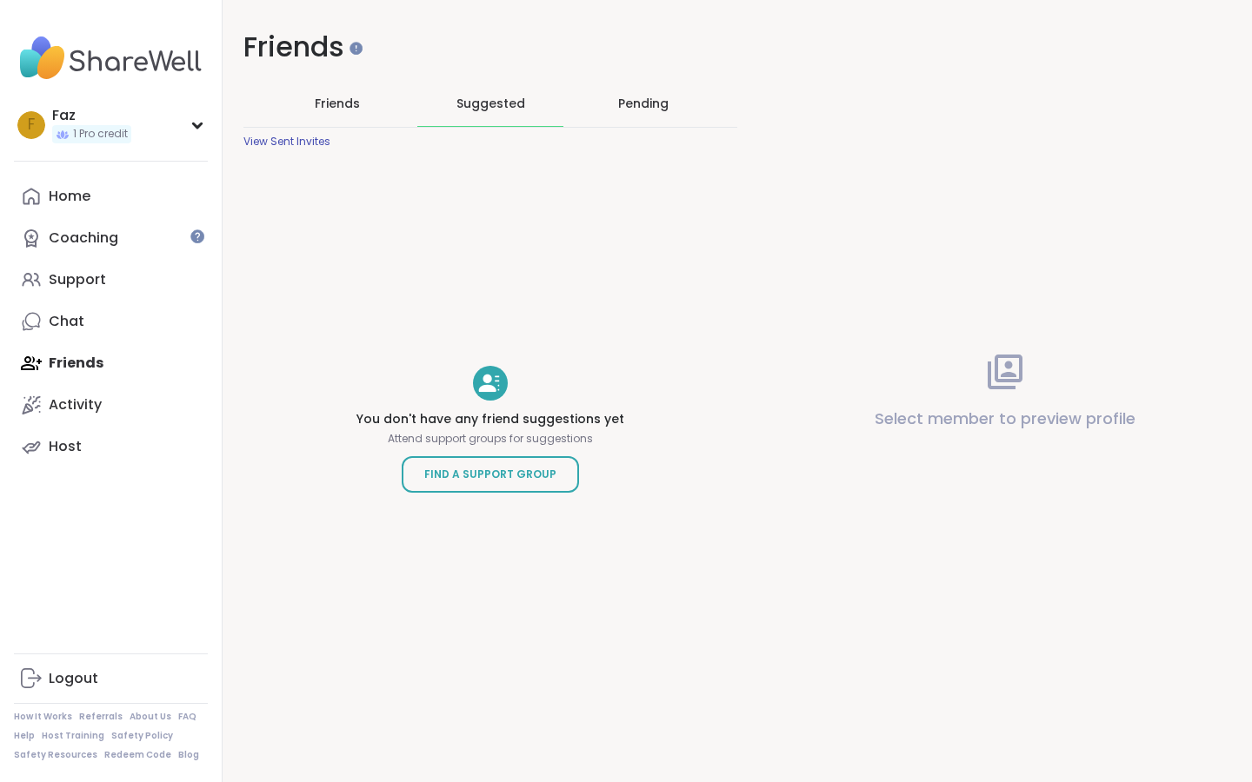
click at [636, 97] on div "Pending" at bounding box center [643, 103] width 50 height 17
click at [495, 111] on span "Suggested" at bounding box center [490, 103] width 69 height 17
click at [344, 110] on span "Friends" at bounding box center [337, 103] width 45 height 17
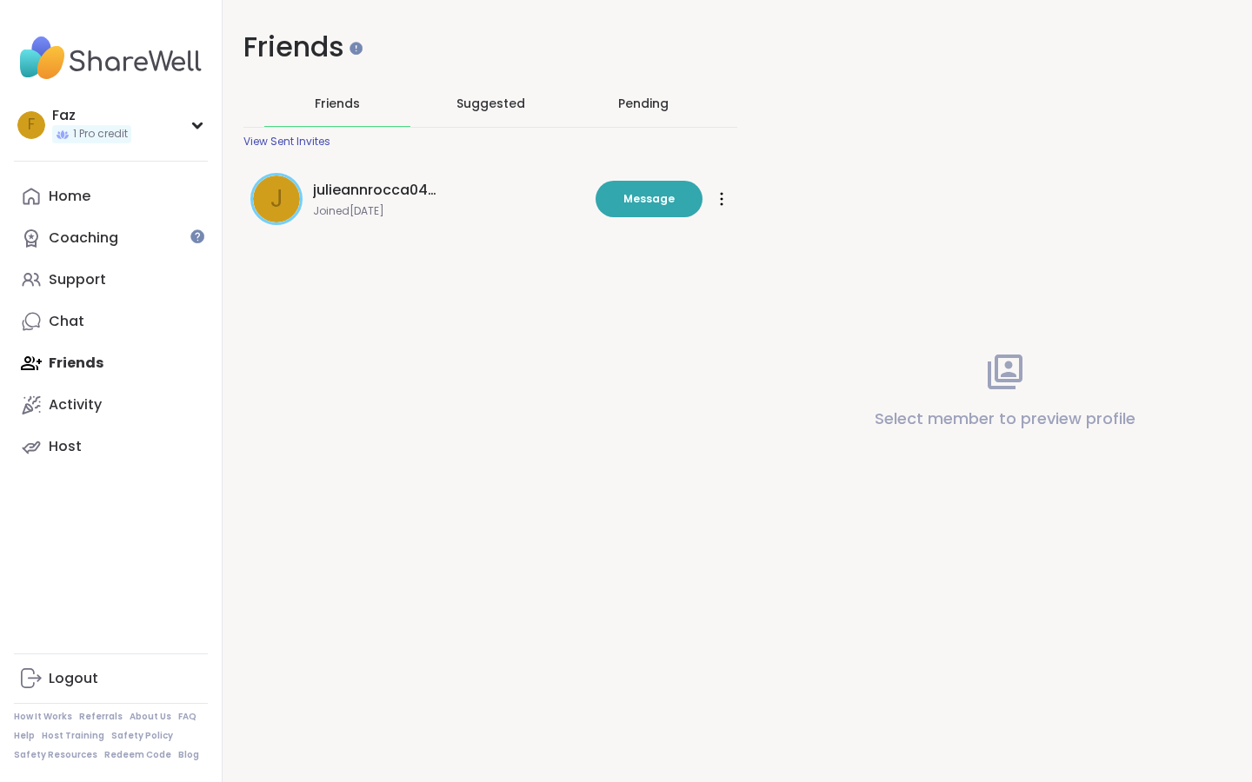
click at [474, 101] on span "Suggested" at bounding box center [490, 103] width 69 height 17
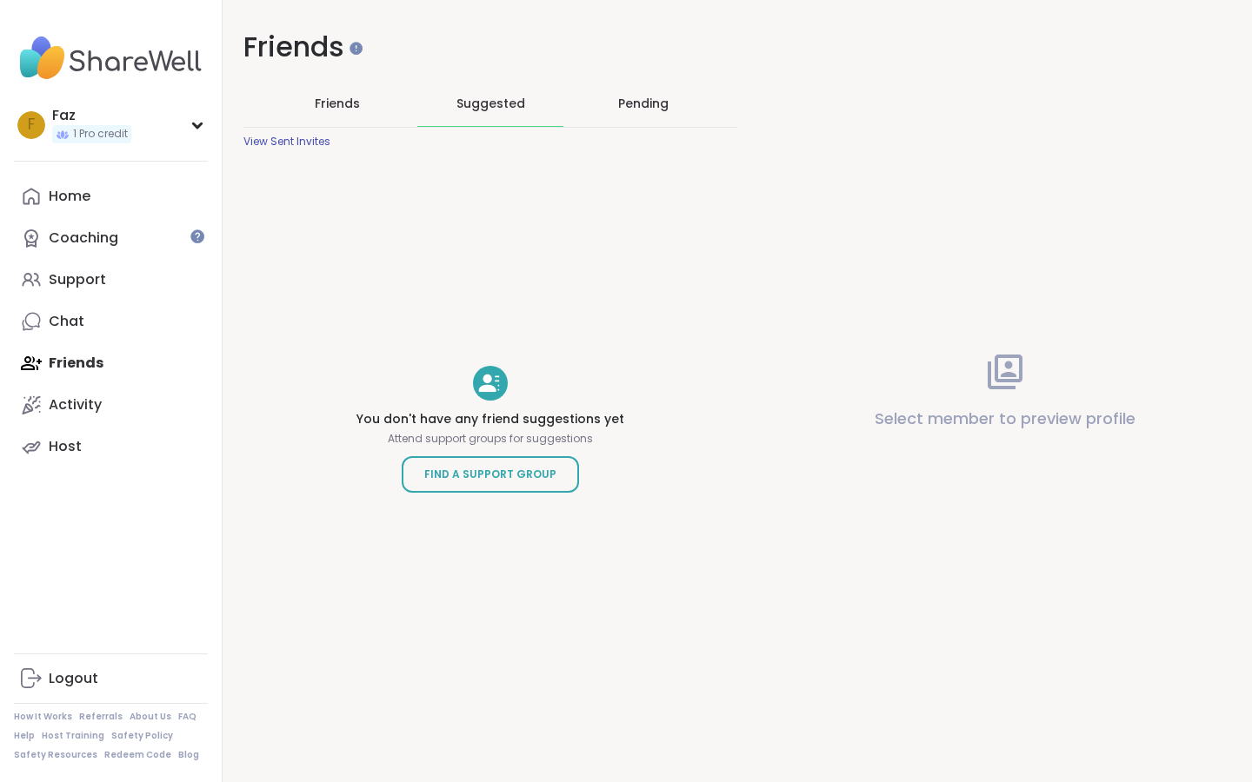
click at [317, 137] on div "View Sent Invites" at bounding box center [286, 142] width 87 height 14
click at [112, 193] on link "Home" at bounding box center [111, 197] width 194 height 42
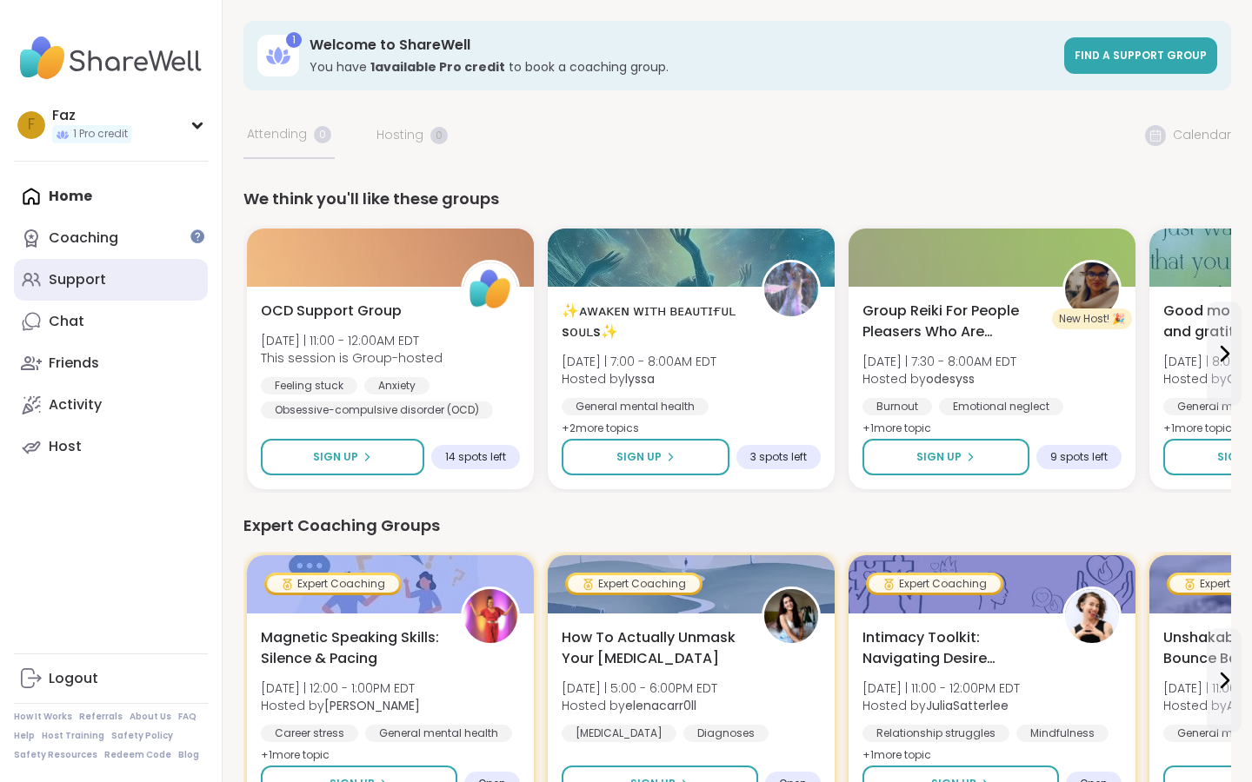
click at [76, 273] on div "Support" at bounding box center [77, 279] width 57 height 19
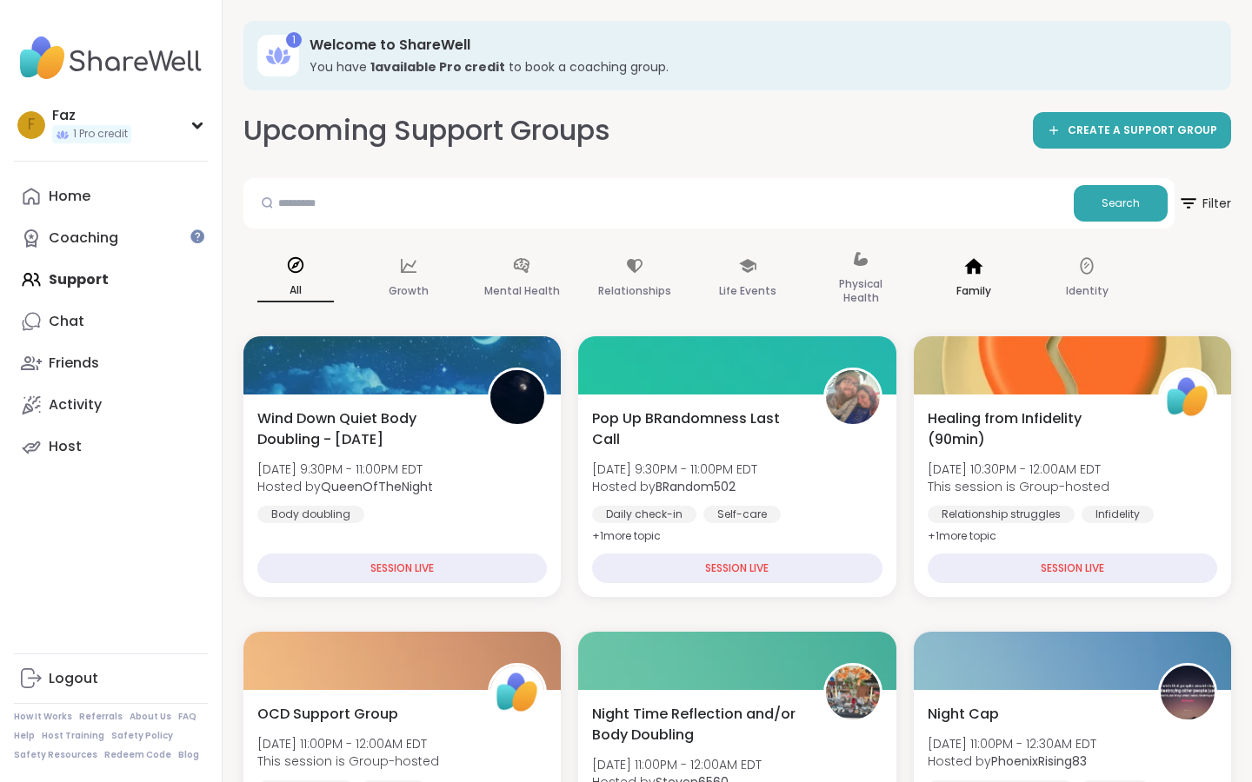
click at [981, 271] on icon at bounding box center [973, 265] width 19 height 19
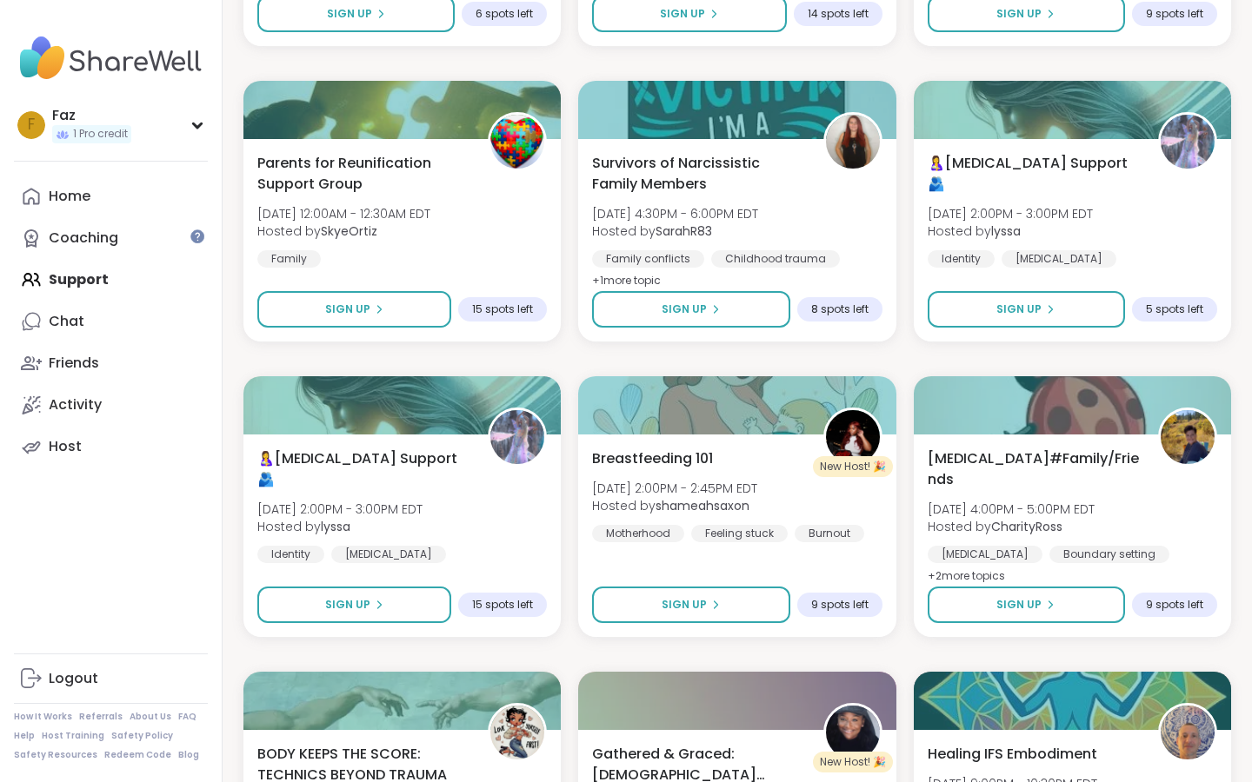
scroll to position [1175, 0]
